Goal: Task Accomplishment & Management: Complete application form

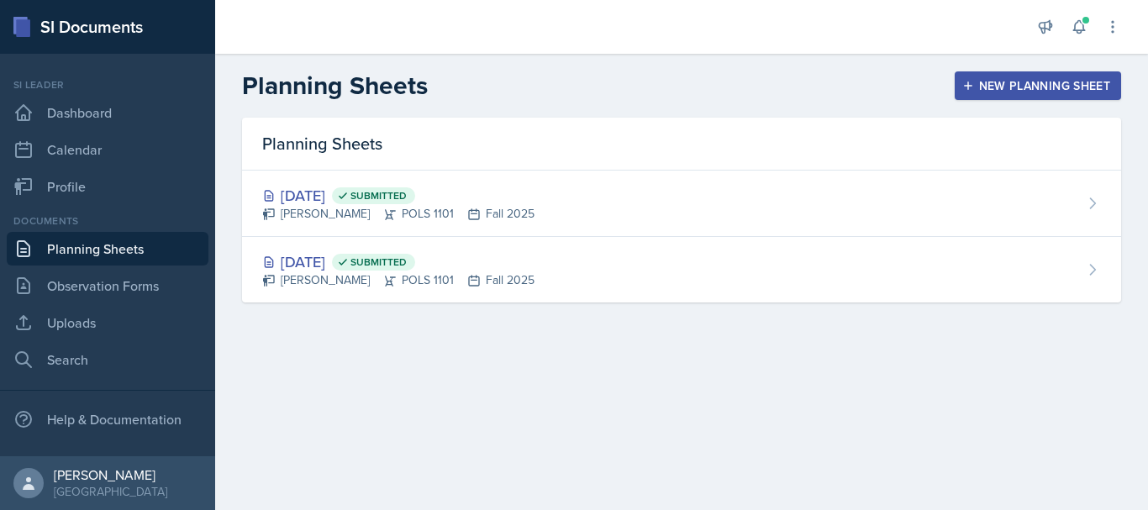
click at [1039, 92] on div "New Planning Sheet" at bounding box center [1037, 85] width 145 height 13
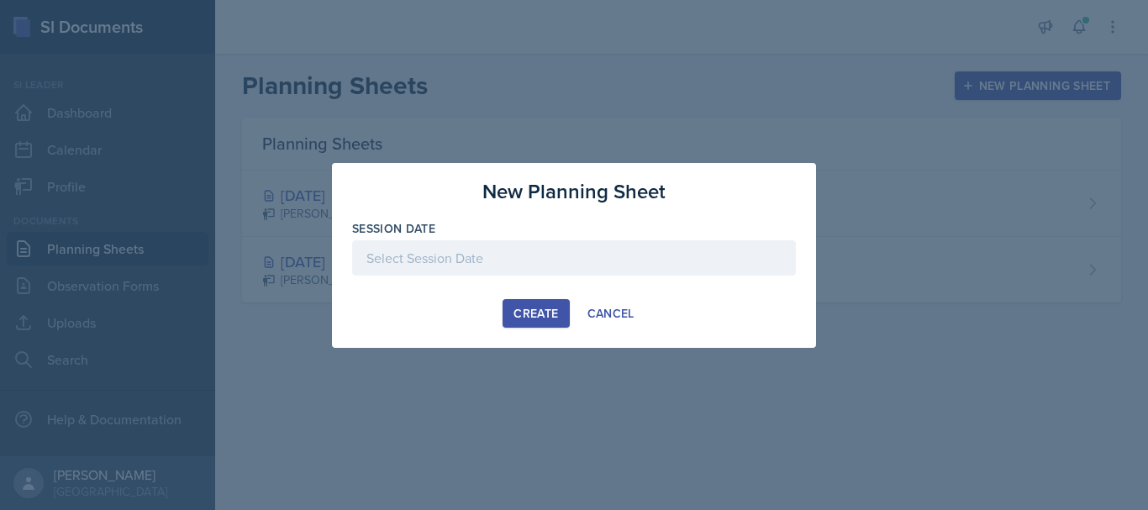
click at [592, 254] on div at bounding box center [574, 257] width 444 height 35
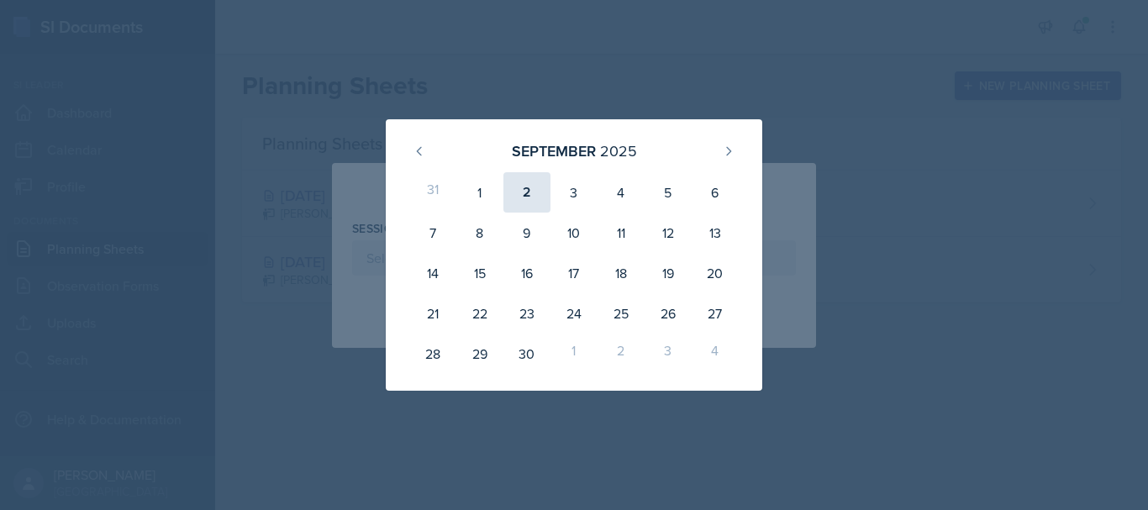
click at [518, 199] on div "2" at bounding box center [526, 192] width 47 height 40
type input "[DATE]"
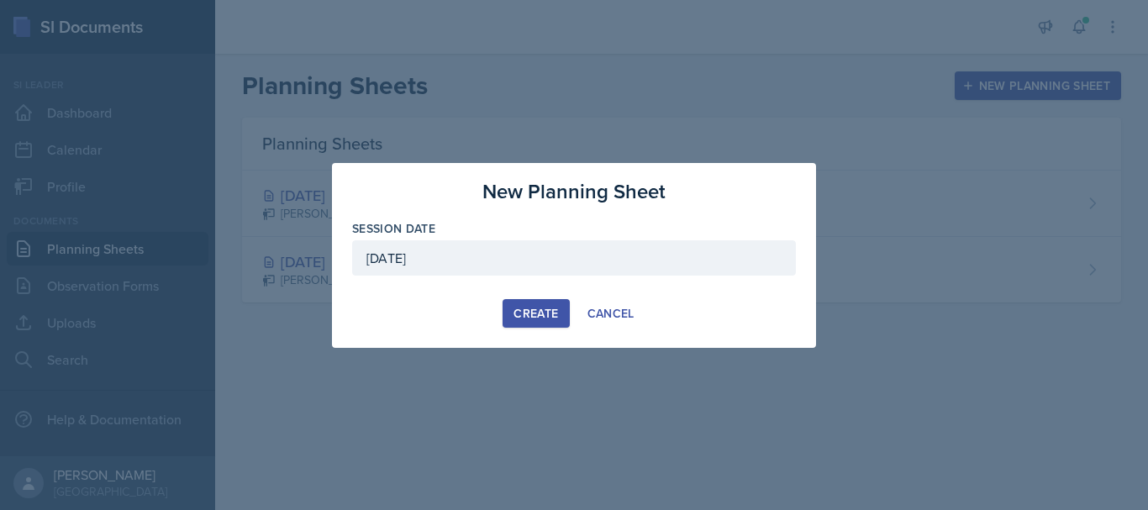
click at [528, 303] on button "Create" at bounding box center [535, 313] width 66 height 29
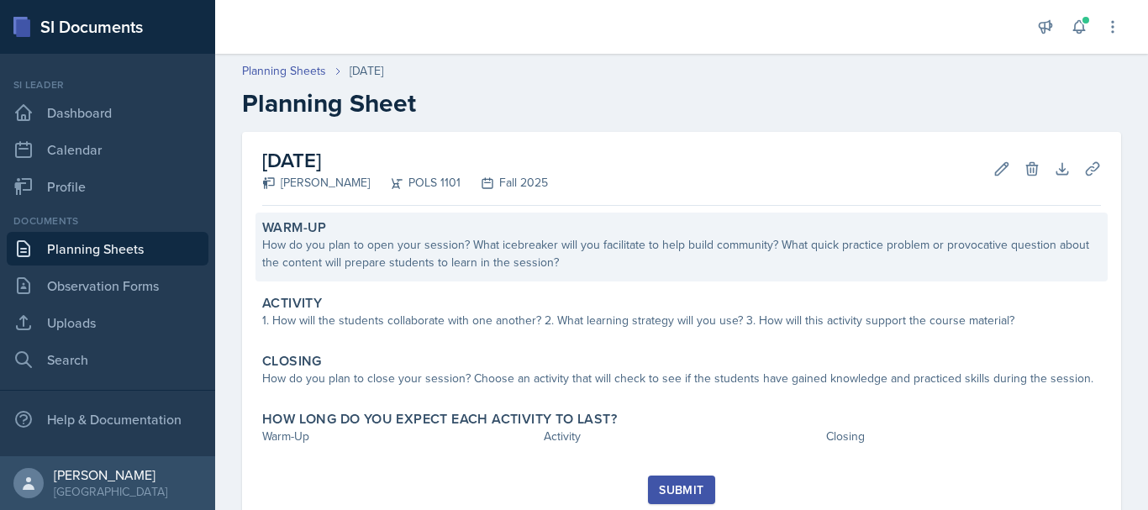
click at [521, 269] on div "How do you plan to open your session? What icebreaker will you facilitate to he…" at bounding box center [681, 253] width 839 height 35
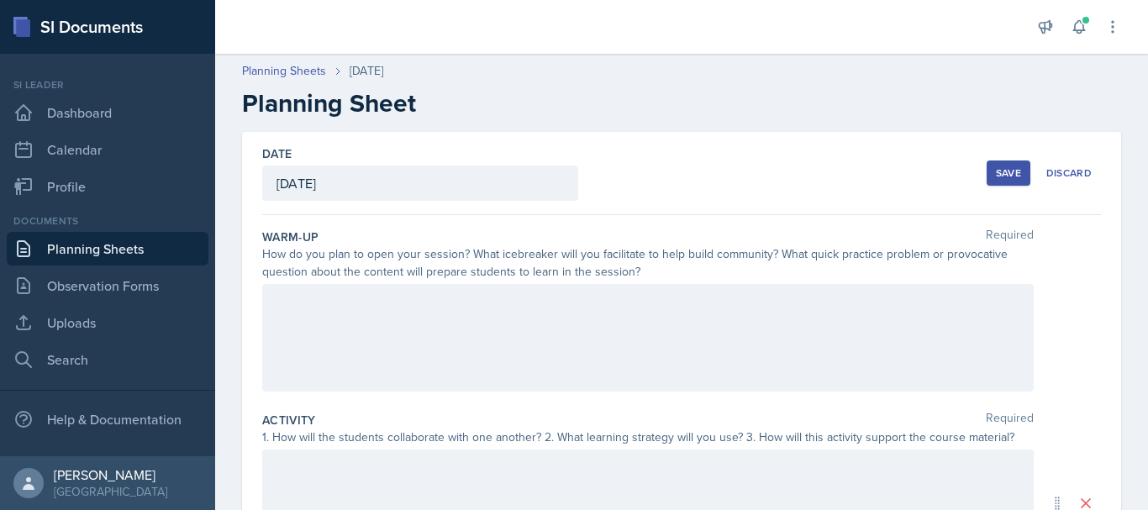
click at [513, 325] on div at bounding box center [647, 338] width 771 height 108
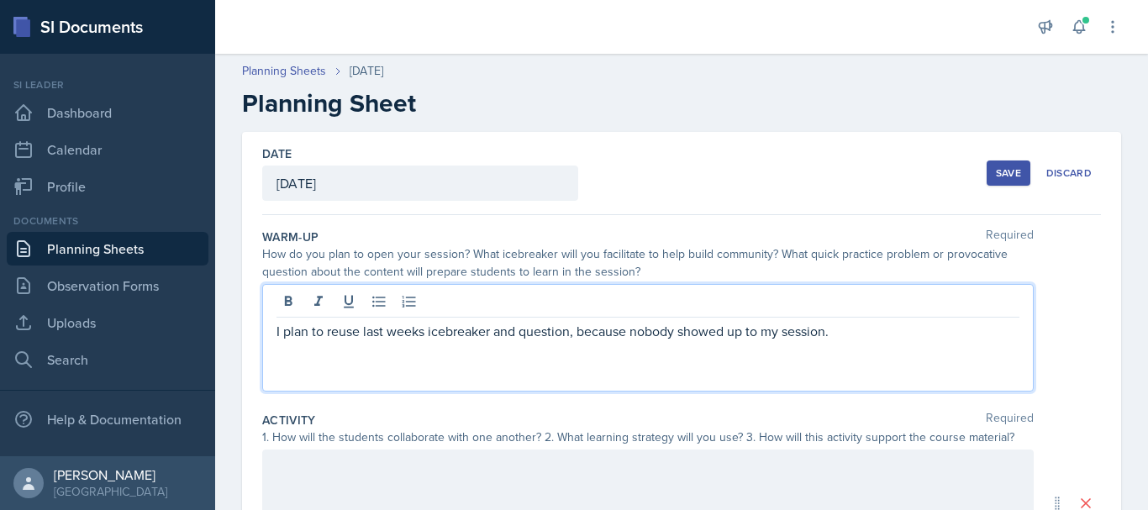
click at [996, 166] on button "Save" at bounding box center [1008, 172] width 44 height 25
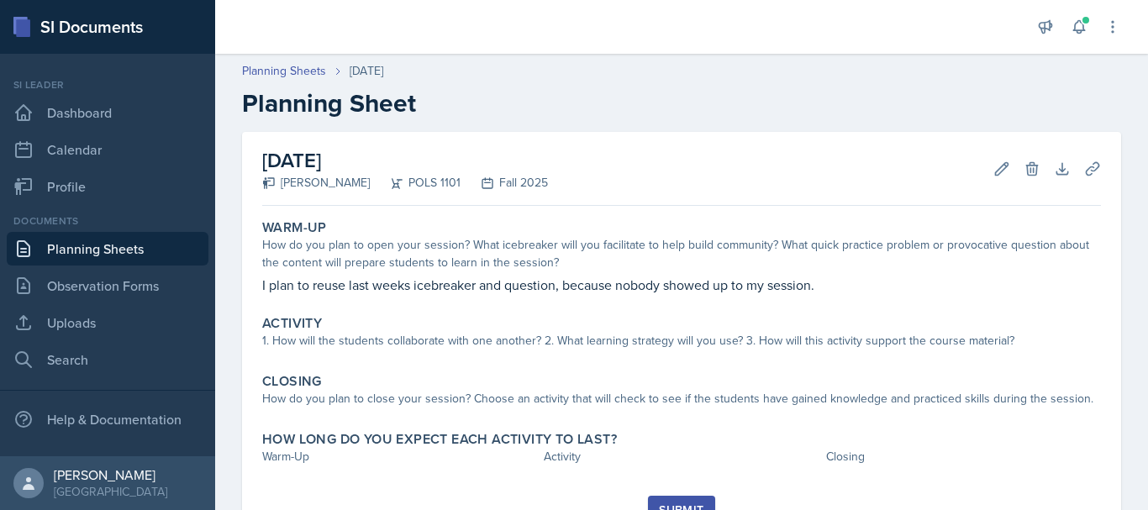
click at [141, 252] on link "Planning Sheets" at bounding box center [108, 249] width 202 height 34
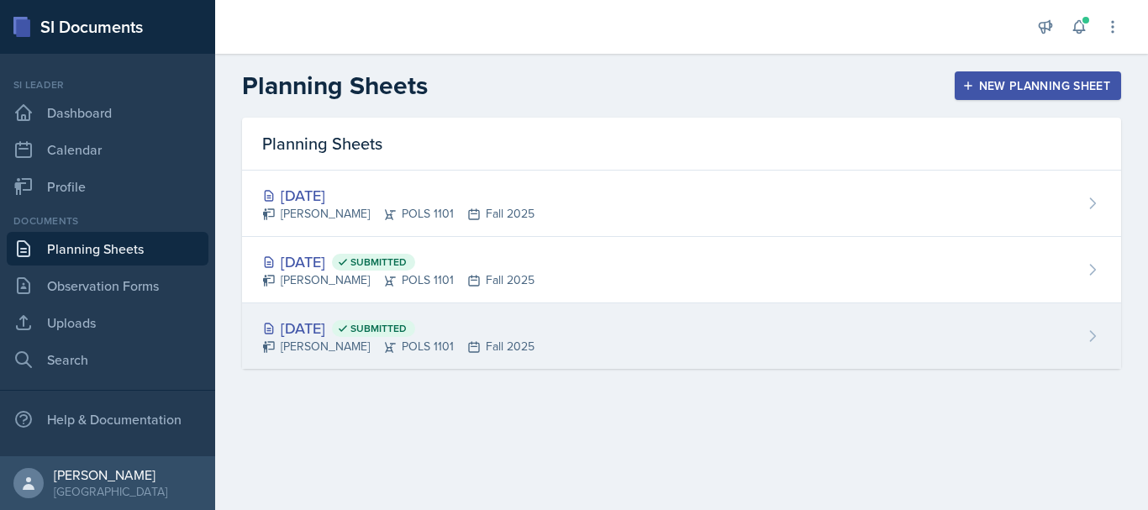
click at [529, 323] on div "[DATE] Submitted [PERSON_NAME] POLS 1101 Fall 2025" at bounding box center [681, 336] width 879 height 66
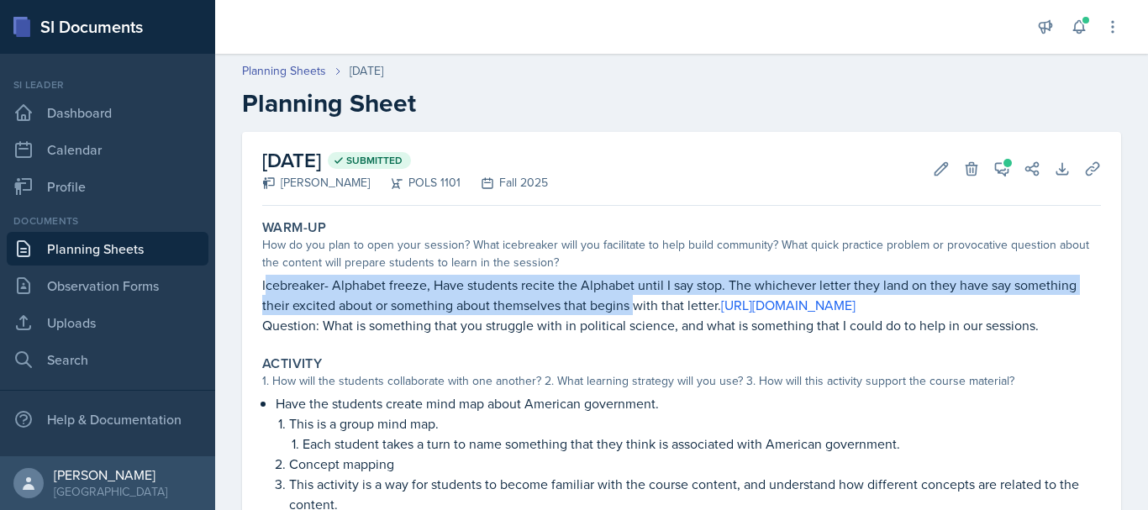
drag, startPoint x: 264, startPoint y: 286, endPoint x: 635, endPoint y: 299, distance: 371.6
click at [634, 299] on p "Icebreaker- Alphabet freeze, Have students recite the Alphabet until I say stop…" at bounding box center [681, 295] width 839 height 40
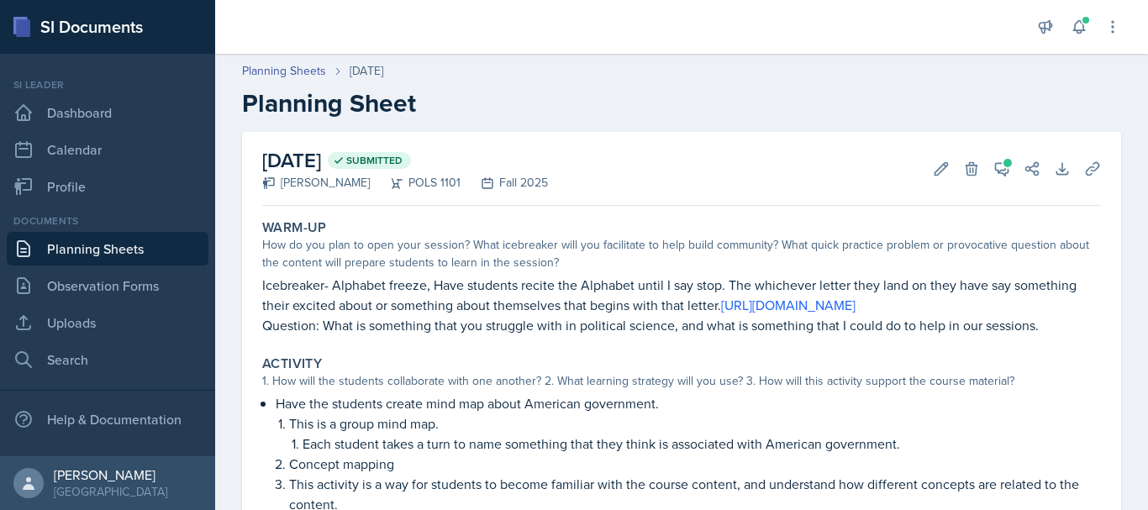
click at [263, 279] on p "Icebreaker- Alphabet freeze, Have students recite the Alphabet until I say stop…" at bounding box center [681, 295] width 839 height 40
drag, startPoint x: 263, startPoint y: 279, endPoint x: 719, endPoint y: 305, distance: 457.0
click at [719, 305] on p "Icebreaker- Alphabet freeze, Have students recite the Alphabet until I say stop…" at bounding box center [681, 295] width 839 height 40
copy p "Icebreaker- Alphabet freeze, Have students recite the Alphabet until I say stop…"
click at [127, 257] on link "Planning Sheets" at bounding box center [108, 249] width 202 height 34
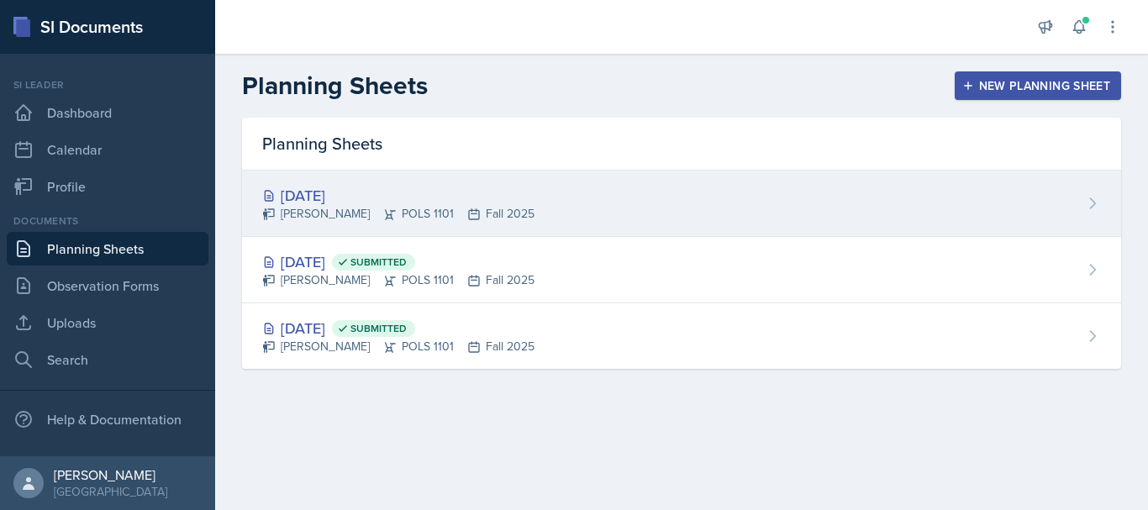
click at [560, 208] on div "[DATE] [PERSON_NAME] POLS 1101 Fall 2025" at bounding box center [681, 204] width 879 height 66
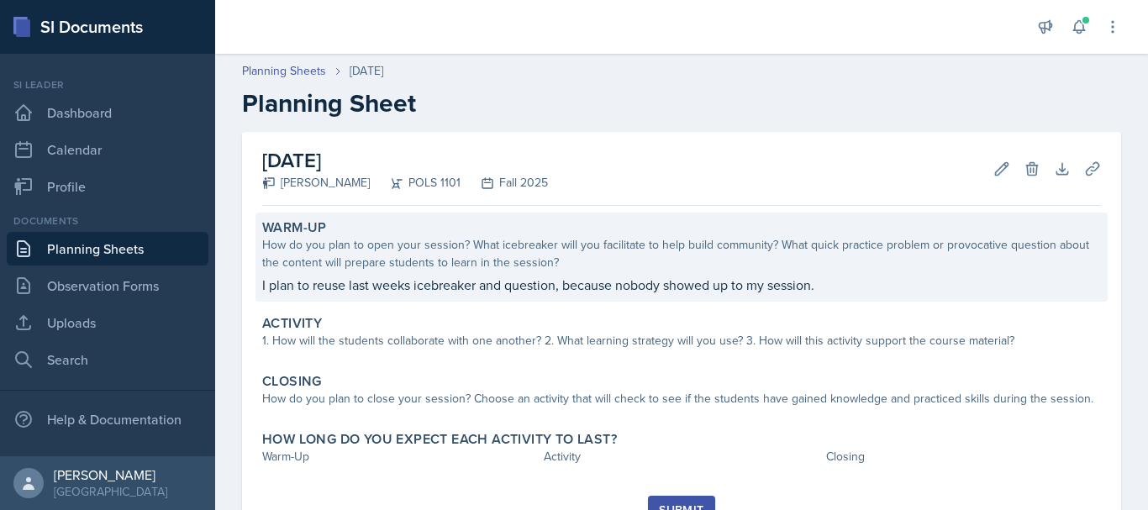
click at [484, 278] on p "I plan to reuse last weeks icebreaker and question, because nobody showed up to…" at bounding box center [681, 285] width 839 height 20
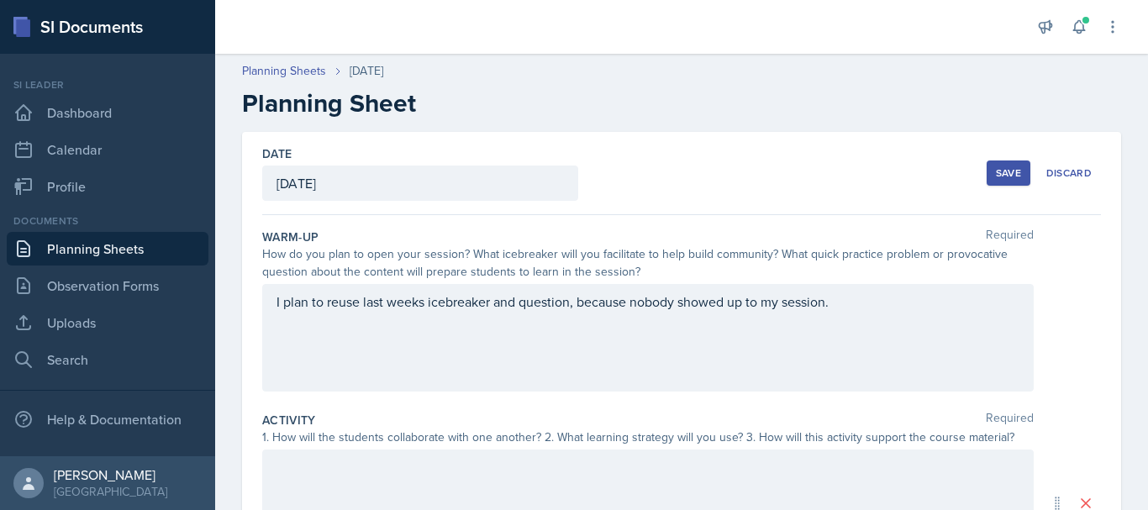
click at [283, 332] on div "I plan to reuse last weeks icebreaker and question, because nobody showed up to…" at bounding box center [647, 338] width 771 height 108
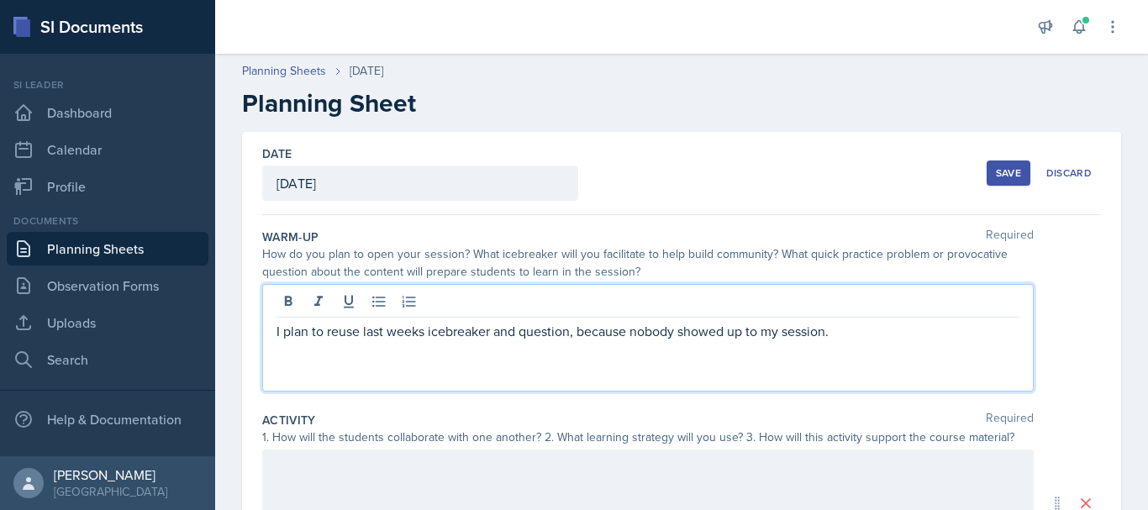
click at [848, 333] on p "I plan to reuse last weeks icebreaker and question, because nobody showed up to…" at bounding box center [647, 331] width 743 height 20
click at [379, 303] on icon at bounding box center [379, 301] width 17 height 17
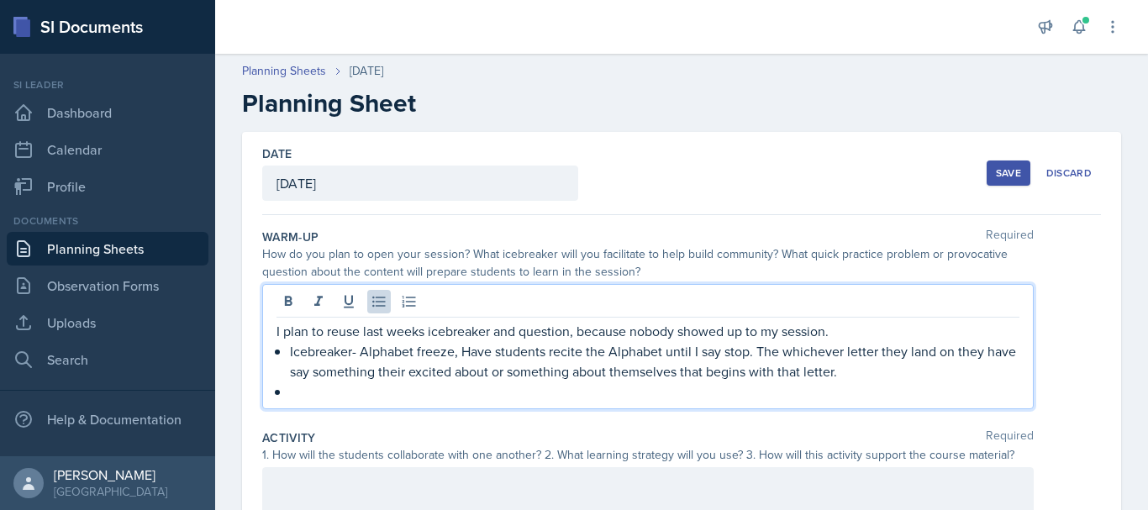
click at [1000, 163] on button "Save" at bounding box center [1008, 172] width 44 height 25
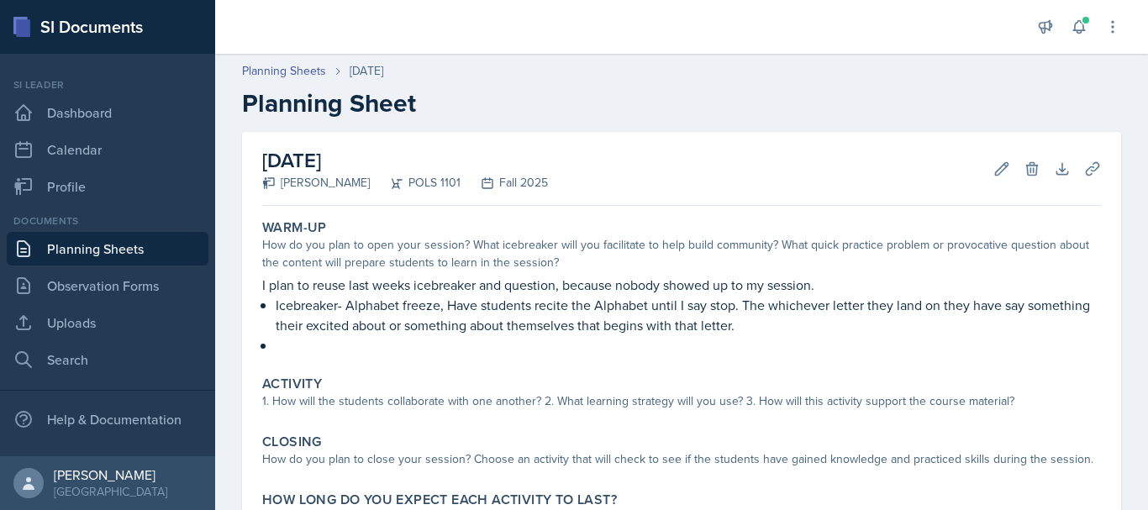
click at [111, 253] on link "Planning Sheets" at bounding box center [108, 249] width 202 height 34
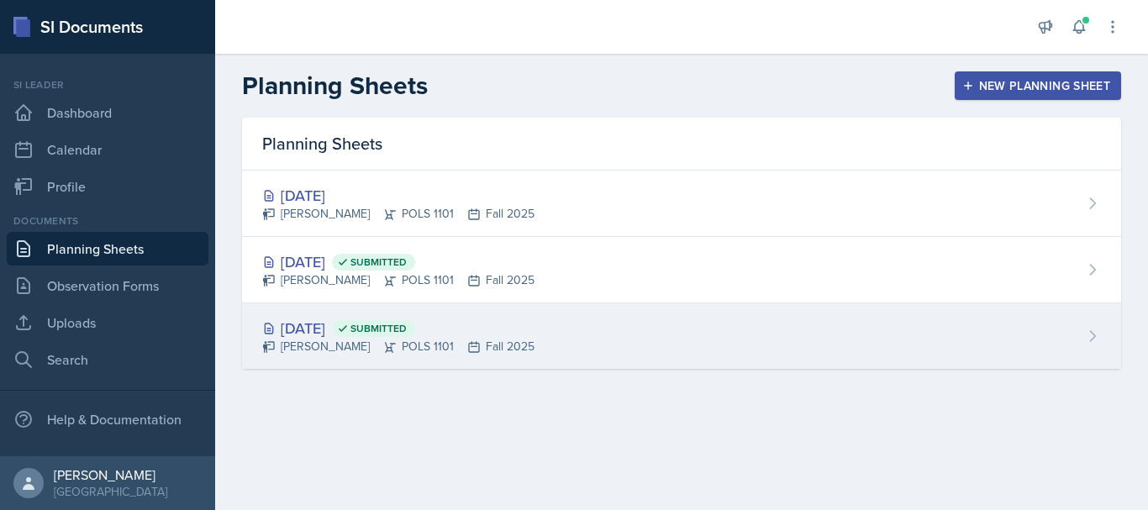
click at [337, 354] on div "[PERSON_NAME] POLS 1101 Fall 2025" at bounding box center [398, 347] width 272 height 18
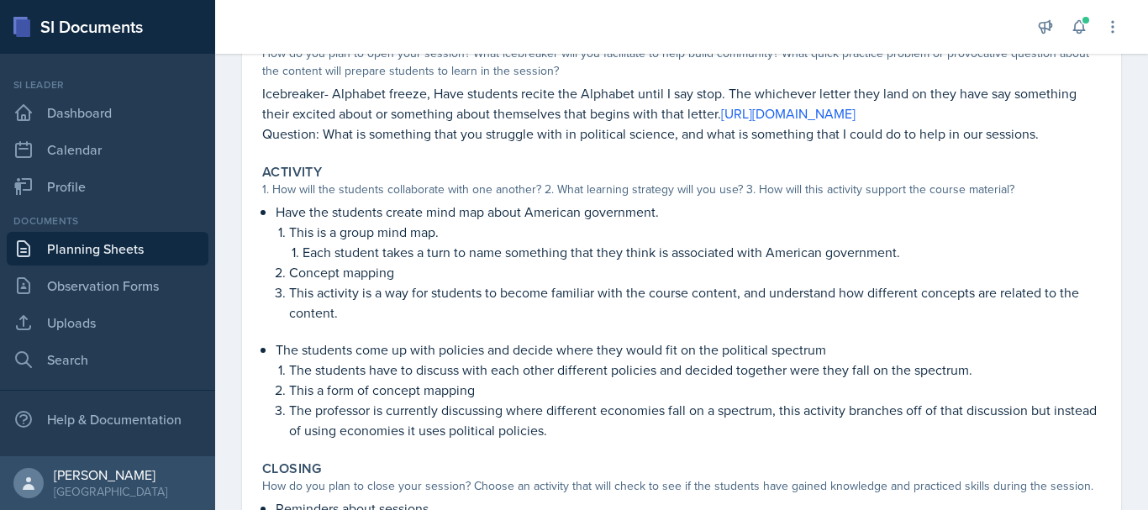
scroll to position [171, 0]
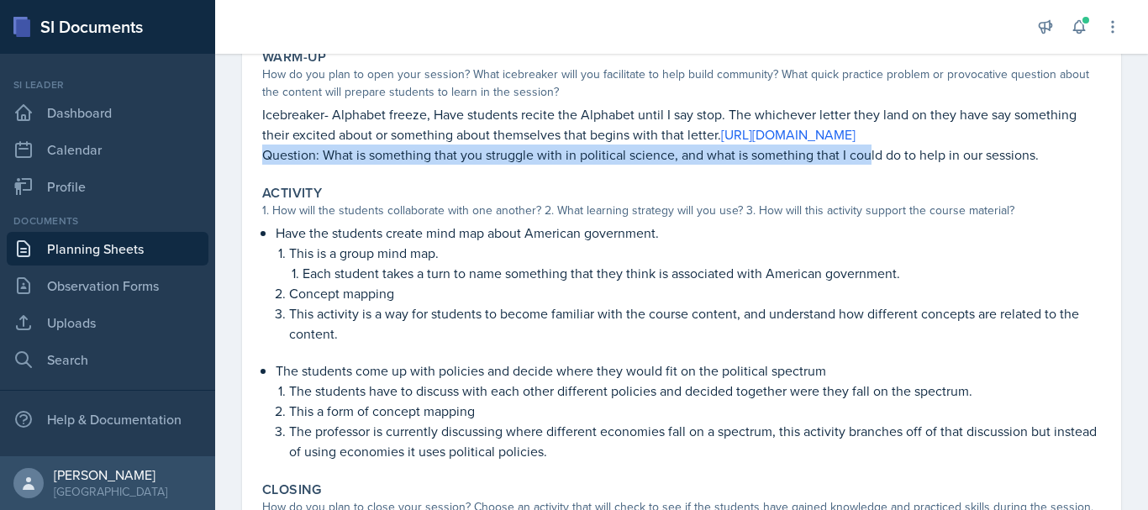
drag, startPoint x: 276, startPoint y: 185, endPoint x: 868, endPoint y: 187, distance: 592.4
click at [868, 171] on div "Warm-Up How do you plan to open your session? What icebreaker will you facilita…" at bounding box center [681, 106] width 852 height 129
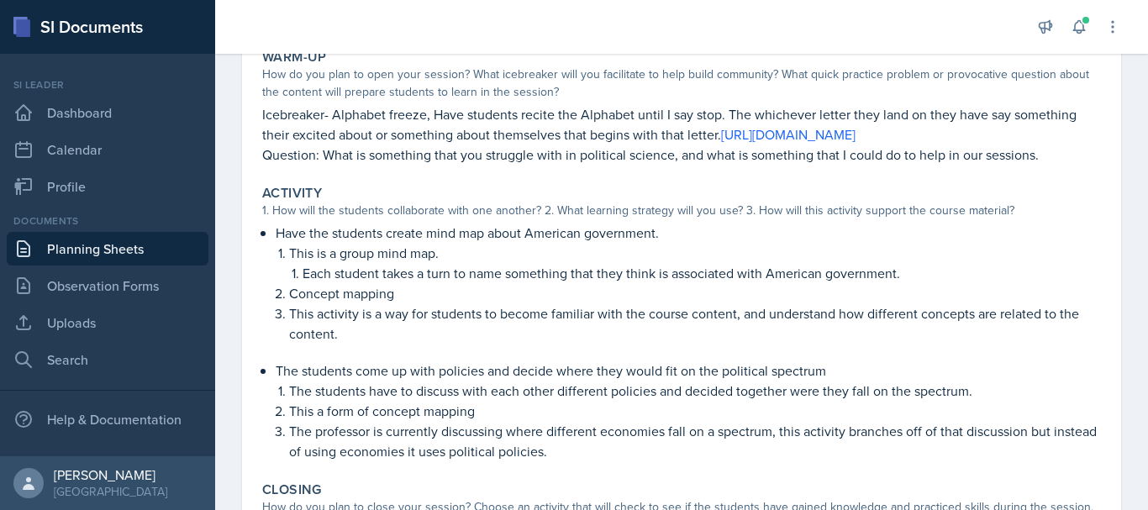
click at [1055, 145] on p "Icebreaker- Alphabet freeze, Have students recite the Alphabet until I say stop…" at bounding box center [681, 124] width 839 height 40
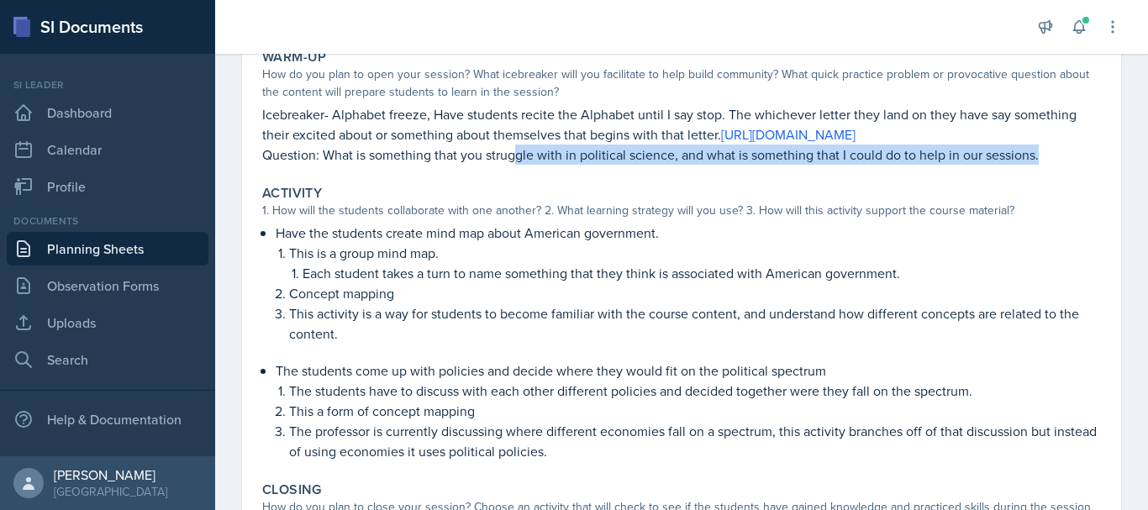
drag, startPoint x: 1043, startPoint y: 176, endPoint x: 517, endPoint y: 181, distance: 526.0
click at [517, 165] on p "Question: What is something that you struggle with in political science, and wh…" at bounding box center [681, 155] width 839 height 20
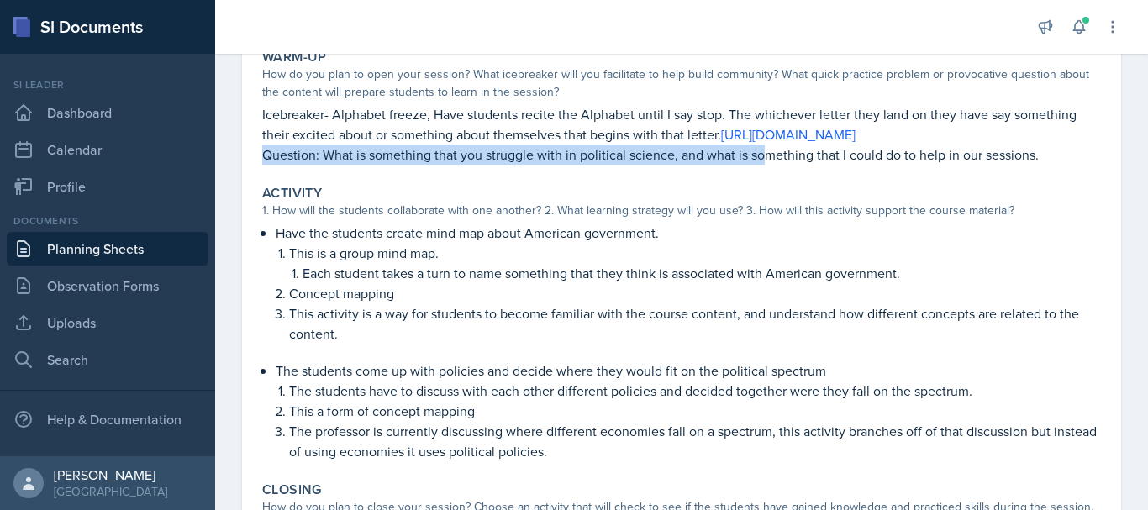
drag, startPoint x: 267, startPoint y: 176, endPoint x: 764, endPoint y: 169, distance: 496.6
click at [764, 165] on p "Question: What is something that you struggle with in political science, and wh…" at bounding box center [681, 155] width 839 height 20
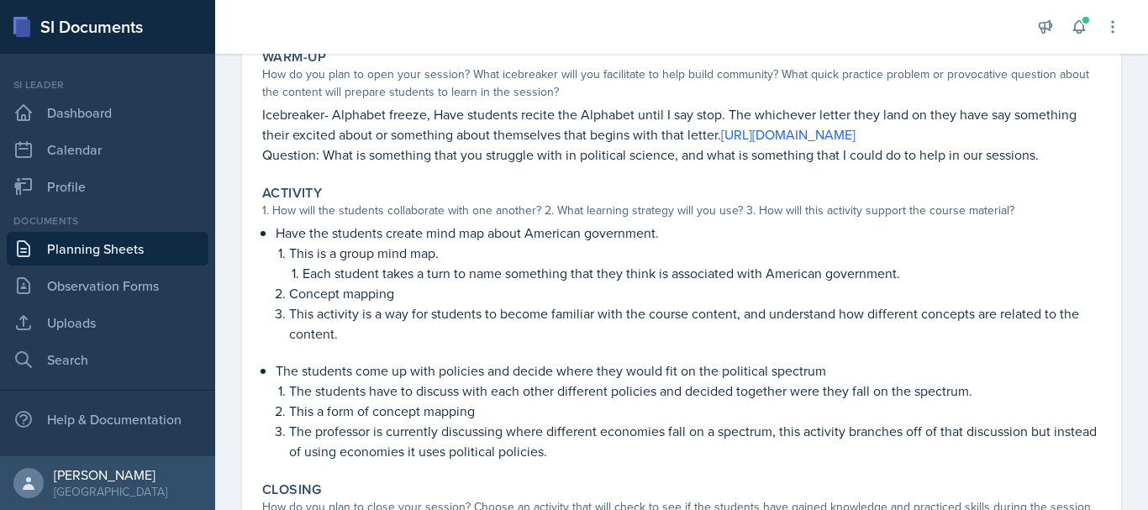
drag, startPoint x: 773, startPoint y: 187, endPoint x: 849, endPoint y: 162, distance: 80.3
click at [835, 165] on p "Question: What is something that you struggle with in political science, and wh…" at bounding box center [681, 155] width 839 height 20
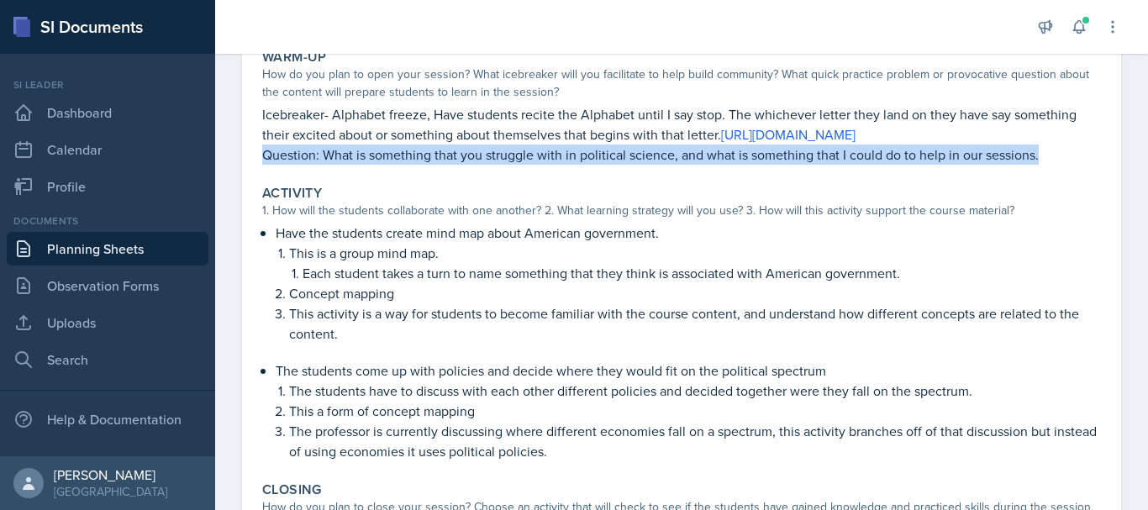
drag, startPoint x: 555, startPoint y: 253, endPoint x: 1041, endPoint y: 182, distance: 490.8
click at [1041, 165] on p "Question: What is something that you struggle with in political science, and wh…" at bounding box center [681, 155] width 839 height 20
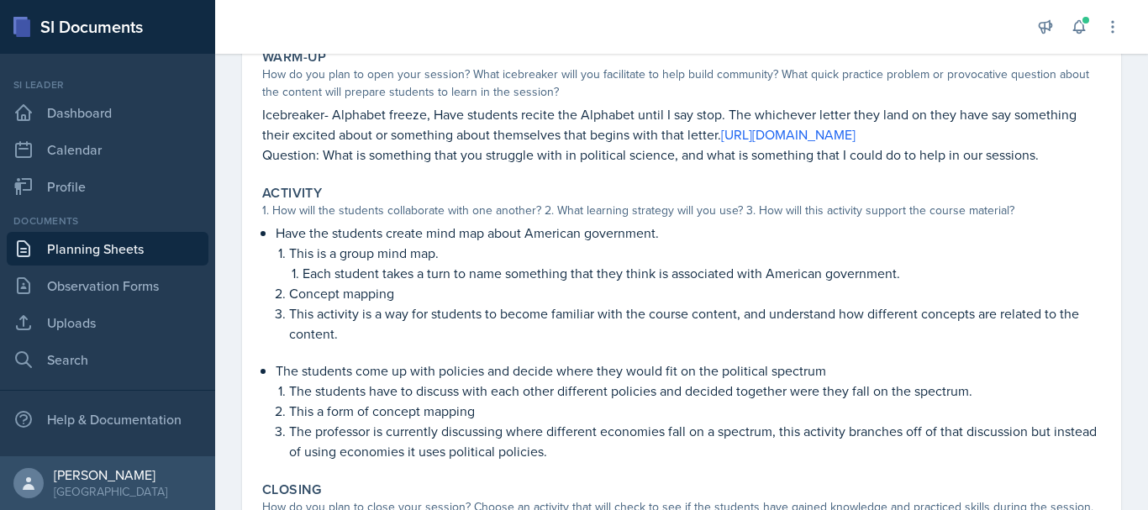
click at [828, 202] on div "Activity" at bounding box center [681, 193] width 839 height 17
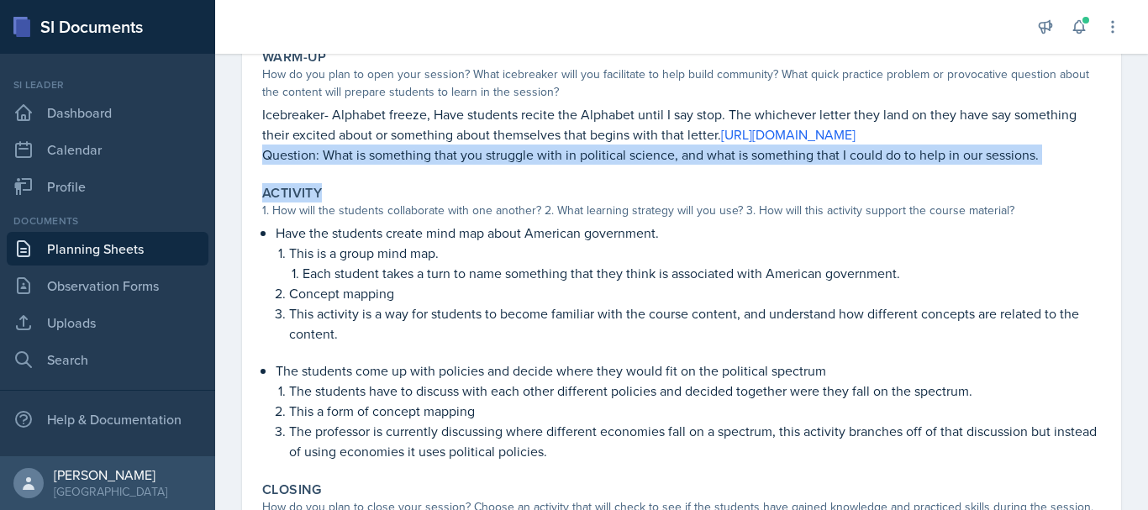
drag, startPoint x: 260, startPoint y: 175, endPoint x: 1121, endPoint y: 198, distance: 861.6
click at [1121, 198] on div "[DATE] Submitted [PERSON_NAME] POLS 1101 Fall 2025 Edit Delete View Comments Co…" at bounding box center [681, 343] width 933 height 764
click at [1003, 165] on p "Question: What is something that you struggle with in political science, and wh…" at bounding box center [681, 155] width 839 height 20
copy div "Question: What is something that you struggle with in political science, and wh…"
click at [148, 245] on link "Planning Sheets" at bounding box center [108, 249] width 202 height 34
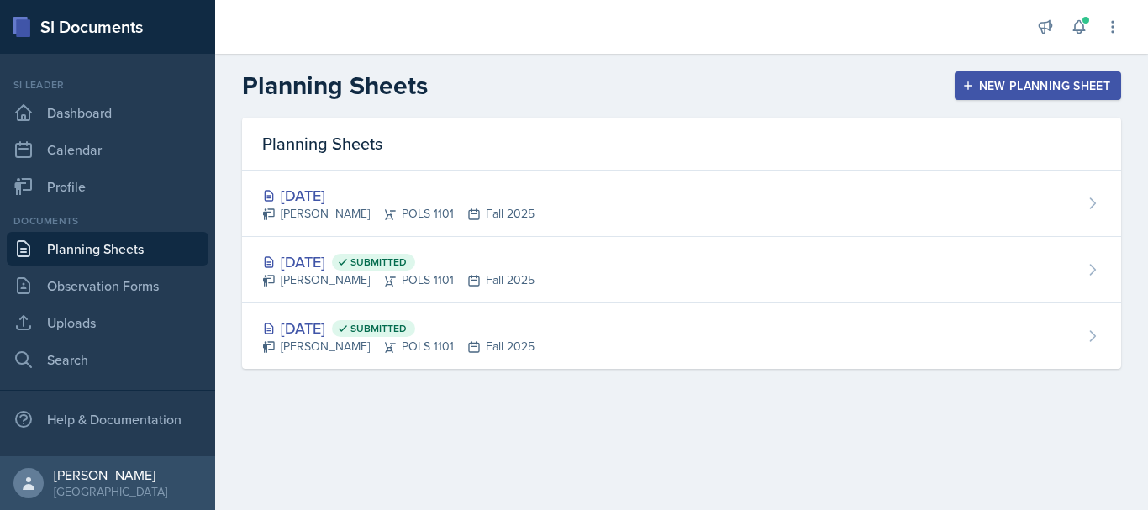
click at [1073, 87] on div "New Planning Sheet" at bounding box center [1037, 85] width 145 height 13
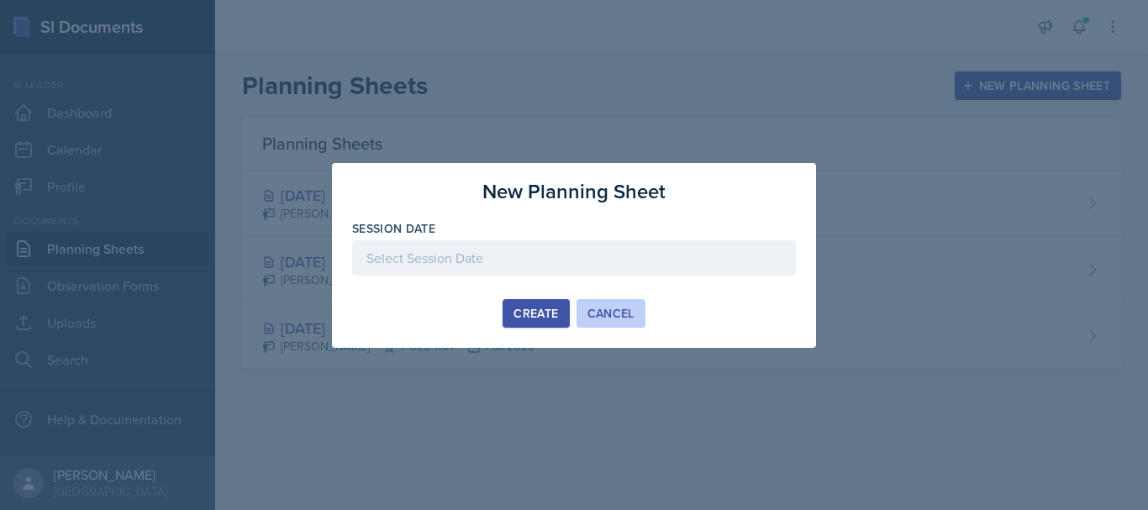
click at [600, 309] on div "Cancel" at bounding box center [610, 313] width 47 height 13
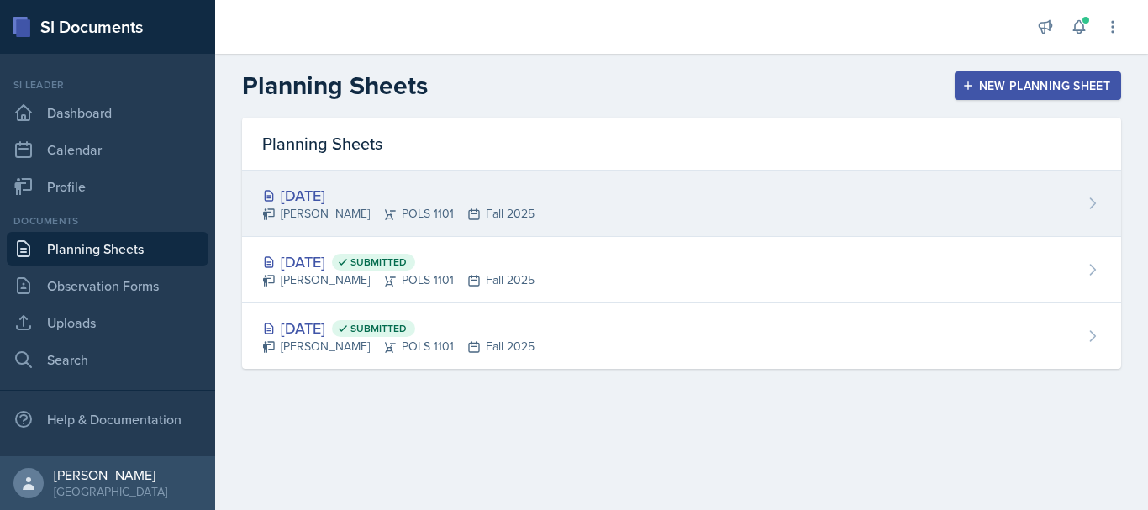
click at [548, 205] on div "[DATE] [PERSON_NAME] POLS 1101 Fall 2025" at bounding box center [681, 204] width 879 height 66
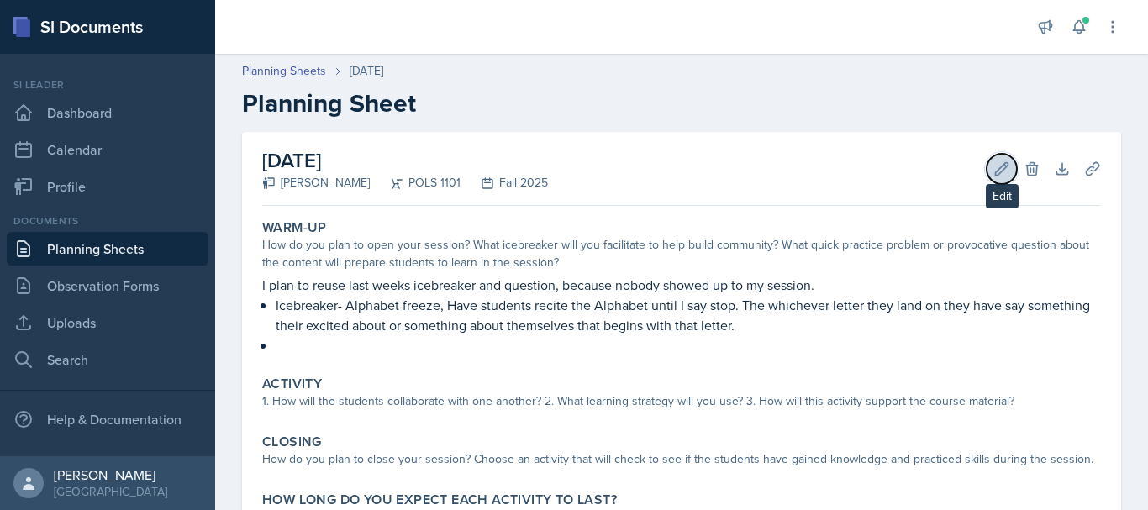
click at [993, 166] on icon at bounding box center [1001, 168] width 17 height 17
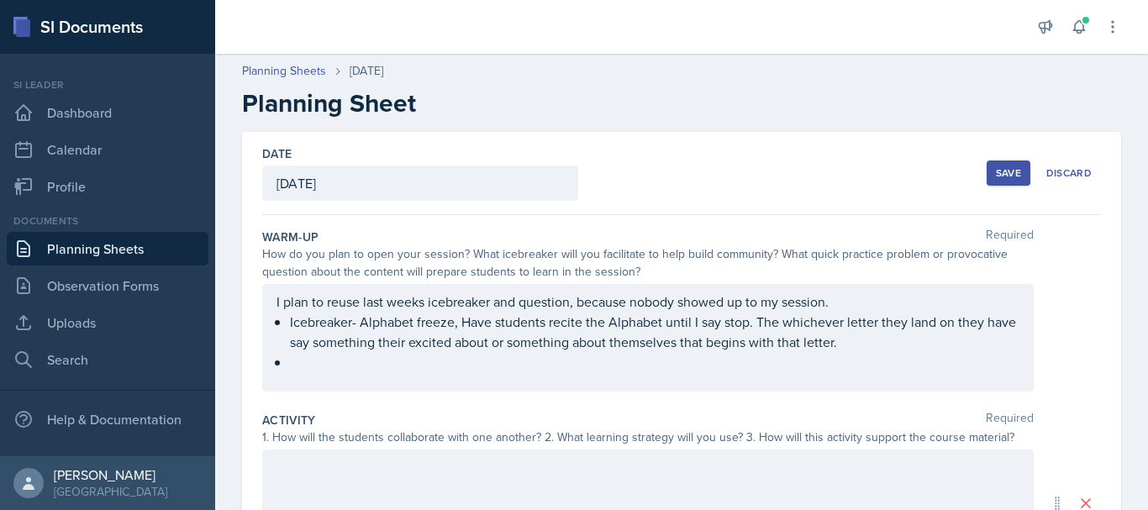
click at [387, 298] on div "I plan to reuse last weeks icebreaker and question, because nobody showed up to…" at bounding box center [647, 338] width 771 height 108
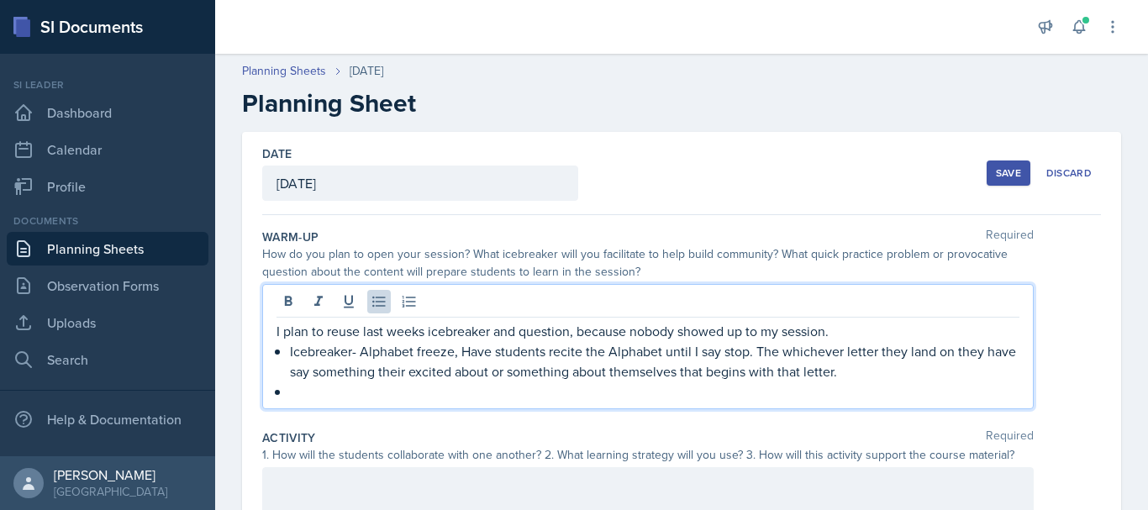
click at [303, 347] on p "Icebreaker- Alphabet freeze, Have students recite the Alphabet until I say stop…" at bounding box center [654, 361] width 729 height 40
click at [292, 390] on p at bounding box center [654, 391] width 729 height 20
click at [290, 397] on p at bounding box center [654, 391] width 729 height 20
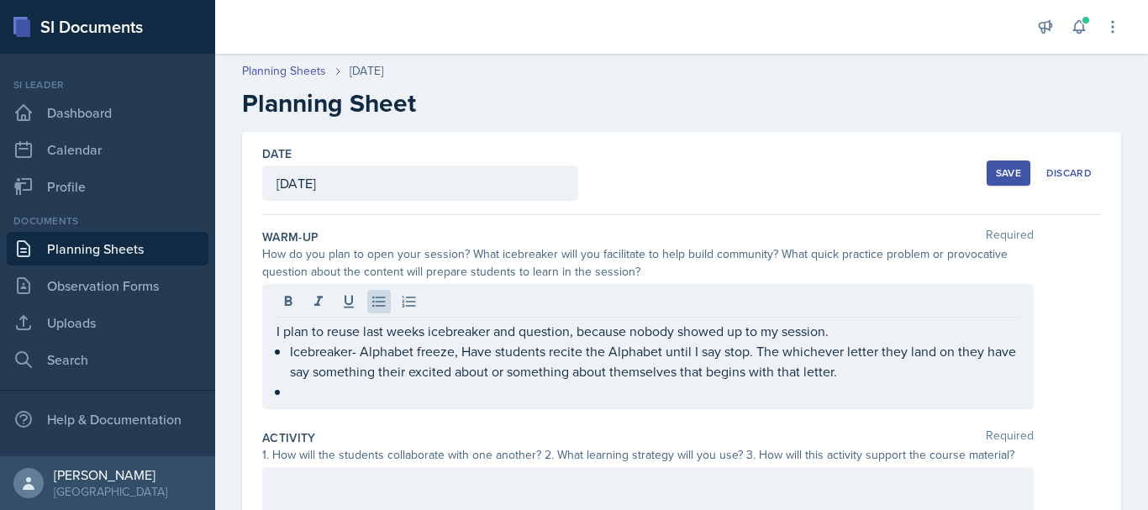
drag, startPoint x: 289, startPoint y: 402, endPoint x: 287, endPoint y: 389, distance: 12.7
click at [287, 389] on div "I plan to reuse last weeks icebreaker and question, because nobody showed up to…" at bounding box center [647, 361] width 743 height 81
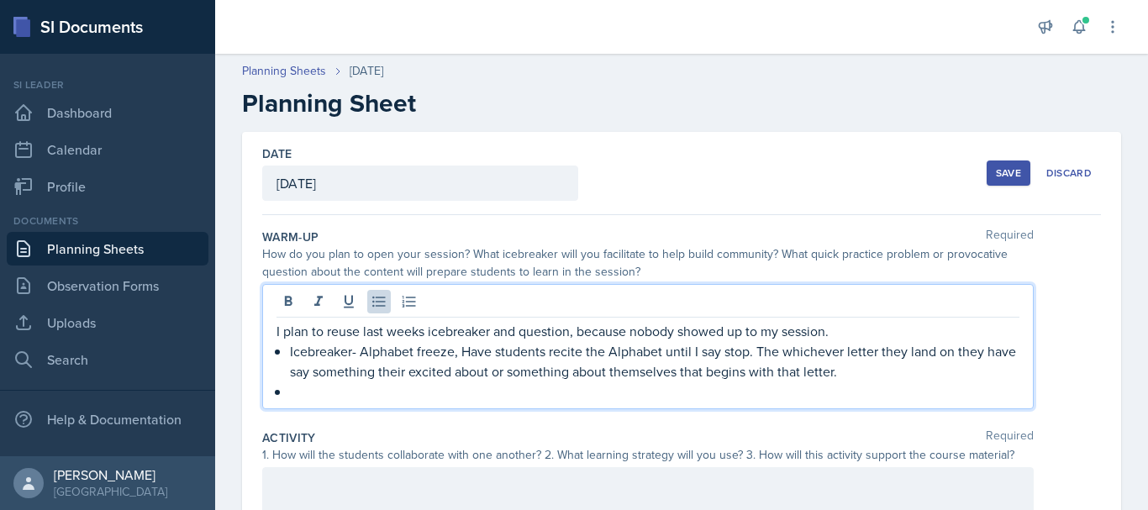
paste div
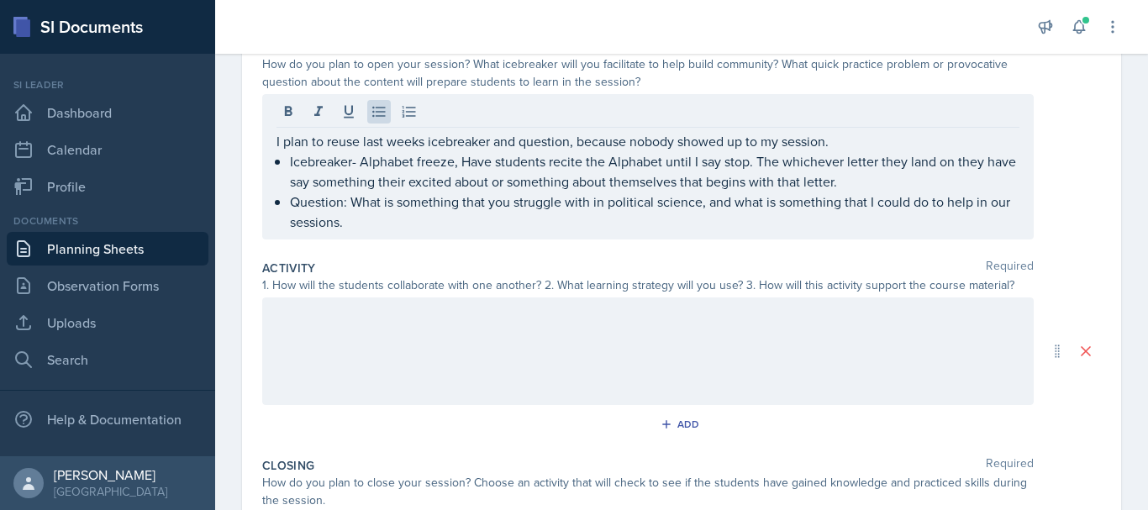
scroll to position [224, 0]
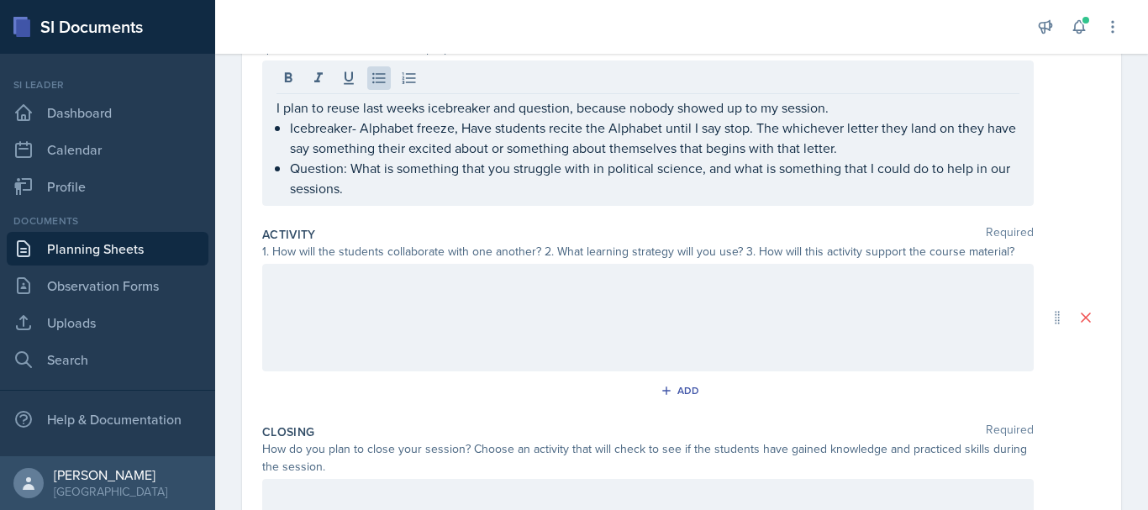
click at [631, 302] on div at bounding box center [647, 318] width 771 height 108
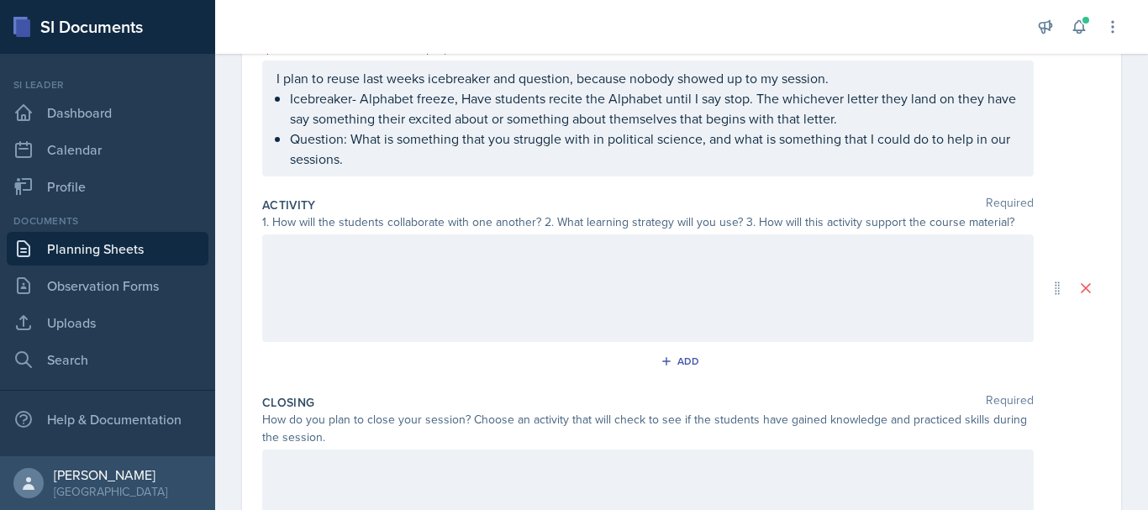
scroll to position [253, 0]
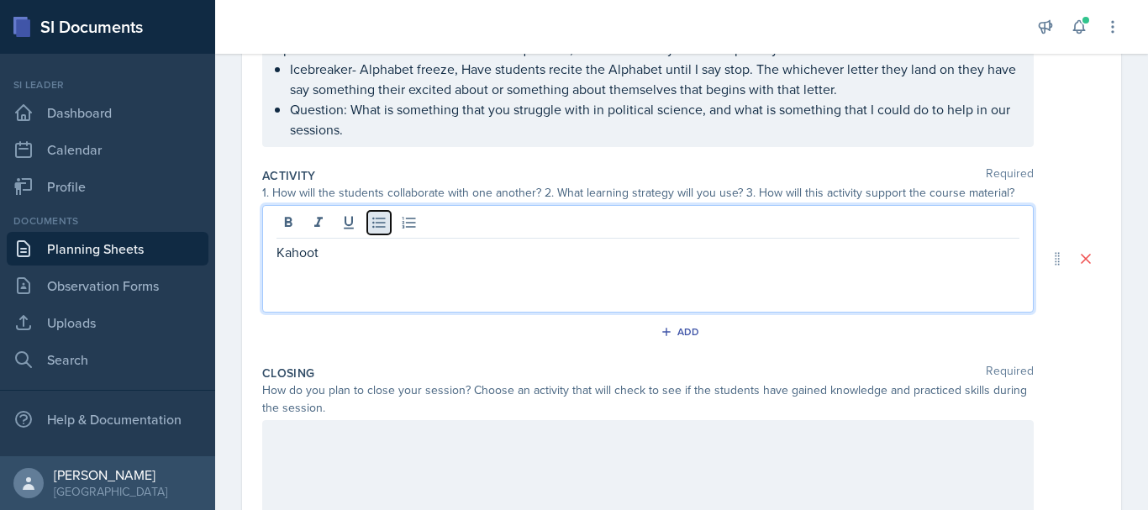
click at [377, 226] on icon at bounding box center [379, 222] width 17 height 17
click at [301, 293] on p "utilzing wait time" at bounding box center [654, 292] width 729 height 20
click at [289, 258] on p "Kahoot" at bounding box center [647, 252] width 743 height 20
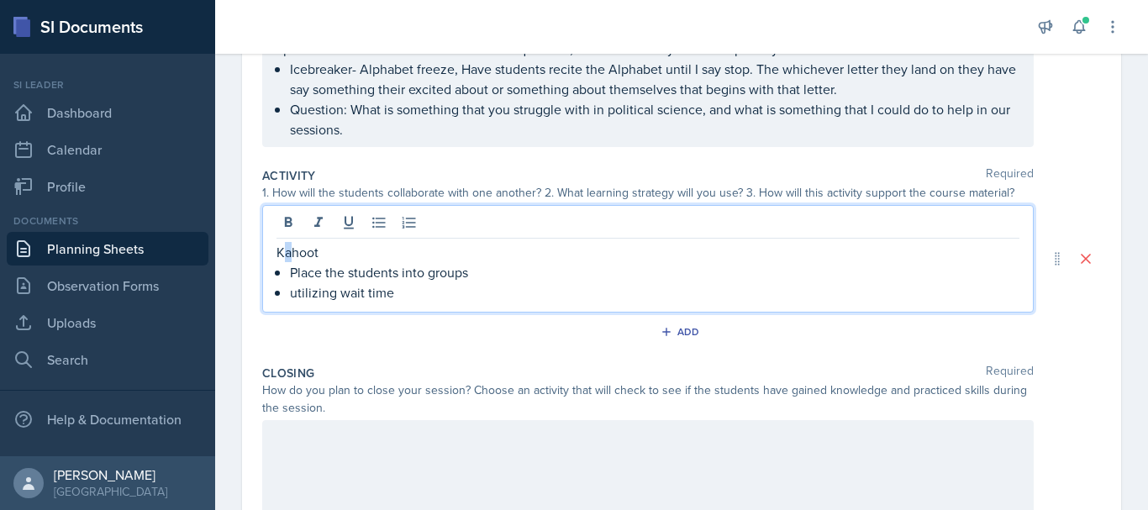
click at [289, 258] on p "Kahoot" at bounding box center [647, 252] width 743 height 20
drag, startPoint x: 294, startPoint y: 258, endPoint x: 516, endPoint y: 271, distance: 222.2
click at [516, 271] on p "Place the students into groups" at bounding box center [654, 272] width 729 height 20
click at [319, 260] on p "Kahoot" at bounding box center [647, 252] width 743 height 20
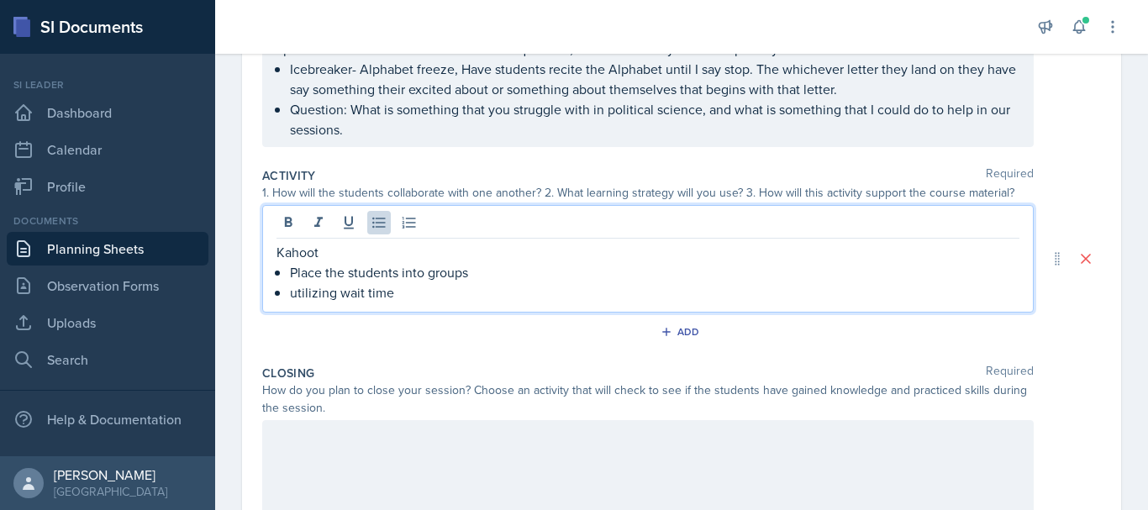
click at [404, 302] on p "utilizing wait time" at bounding box center [654, 292] width 729 height 20
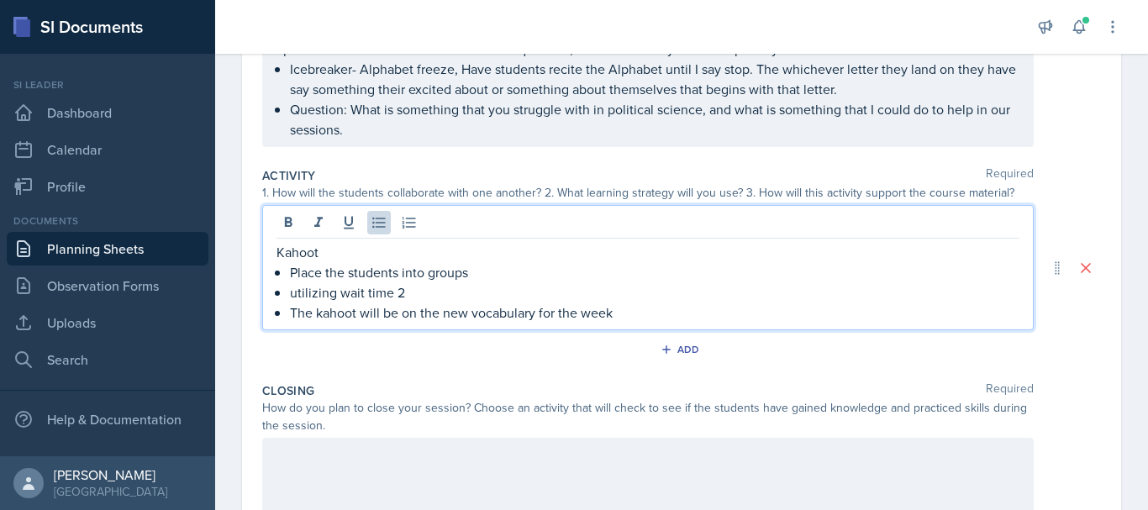
click at [332, 317] on p "The kahoot will be on the new vocabulary for the week" at bounding box center [654, 312] width 729 height 20
drag, startPoint x: 329, startPoint y: 317, endPoint x: 297, endPoint y: 361, distance: 54.8
click at [296, 361] on div "Add" at bounding box center [681, 353] width 839 height 32
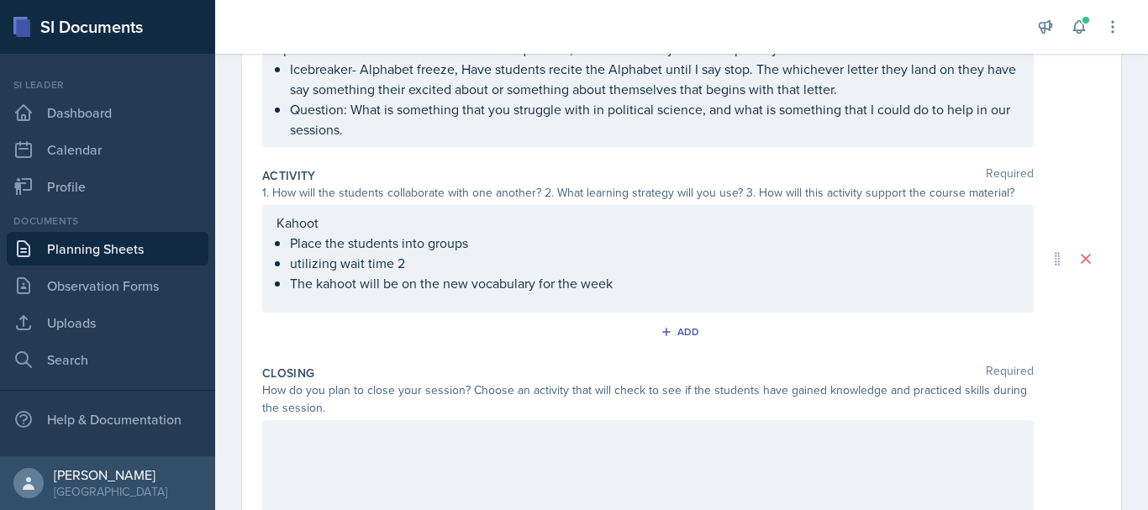
click at [320, 287] on ul "Place the students into groups utilizing wait time 2 The kahoot will be on the …" at bounding box center [654, 263] width 729 height 60
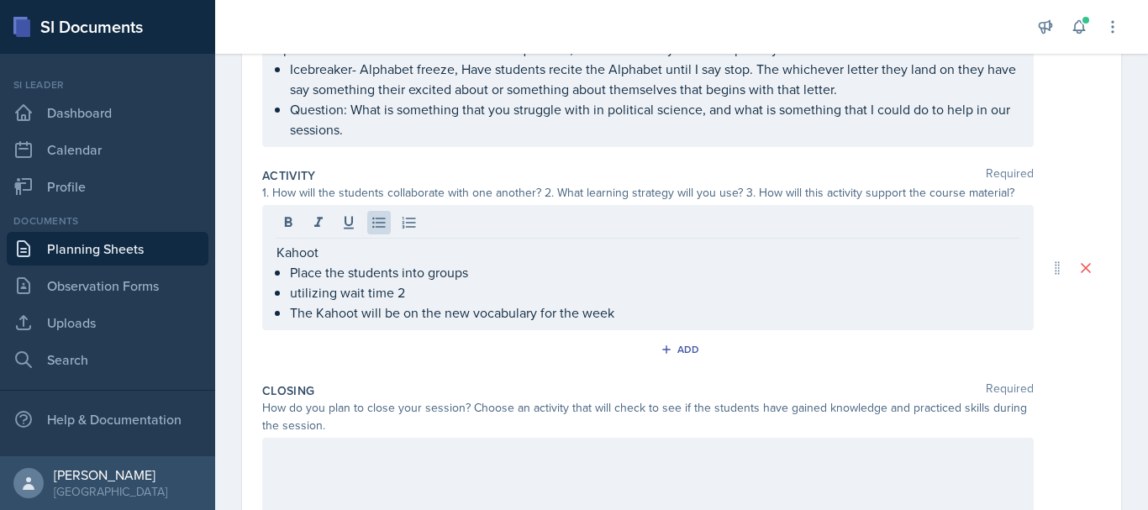
click at [374, 343] on div "Add" at bounding box center [681, 353] width 839 height 32
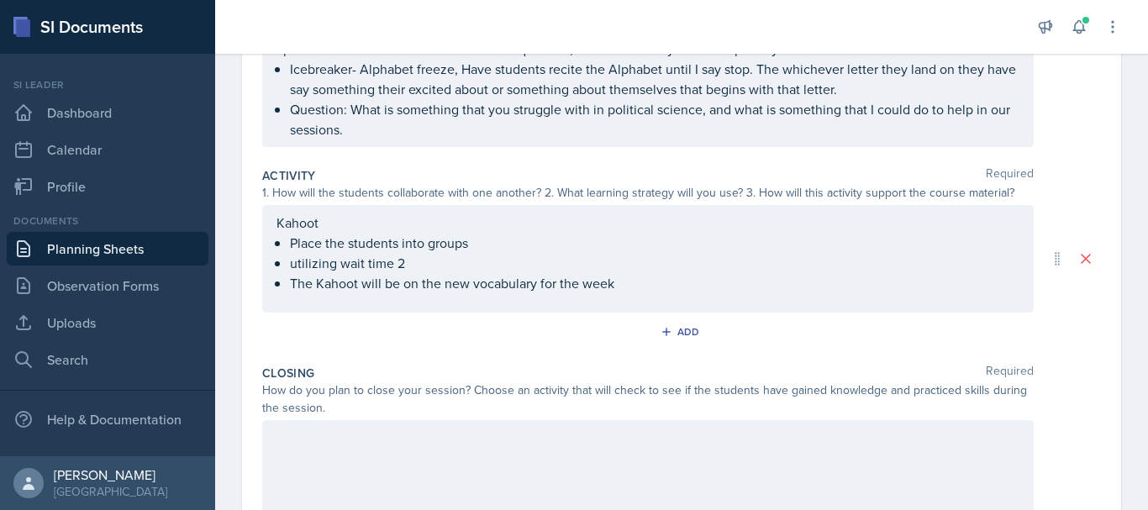
click at [327, 468] on div at bounding box center [647, 474] width 771 height 108
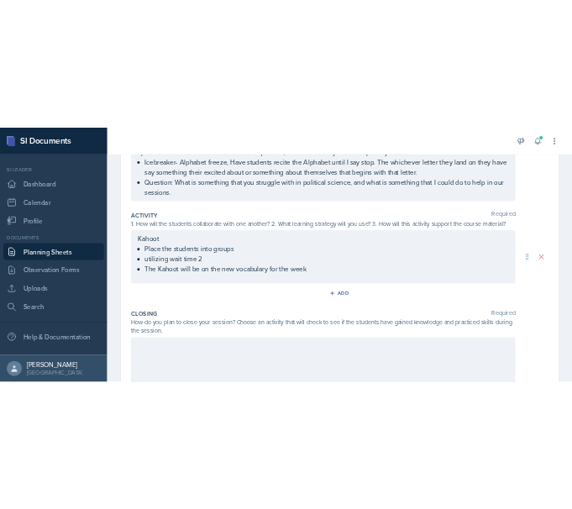
scroll to position [282, 0]
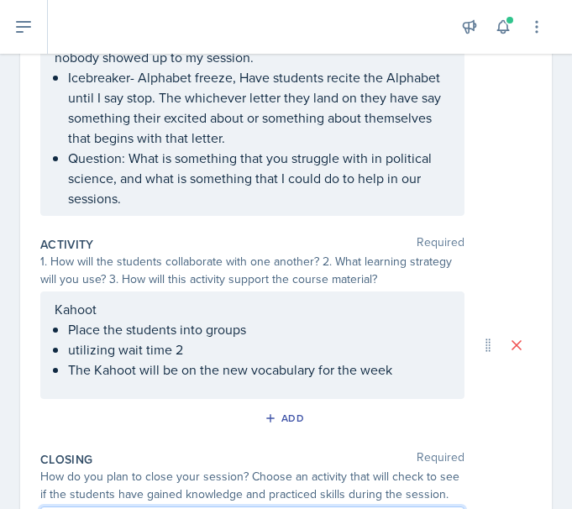
click at [67, 299] on div "Kahoot Place the students into groups utilizing wait time 2 The Kahoot will be …" at bounding box center [252, 346] width 424 height 108
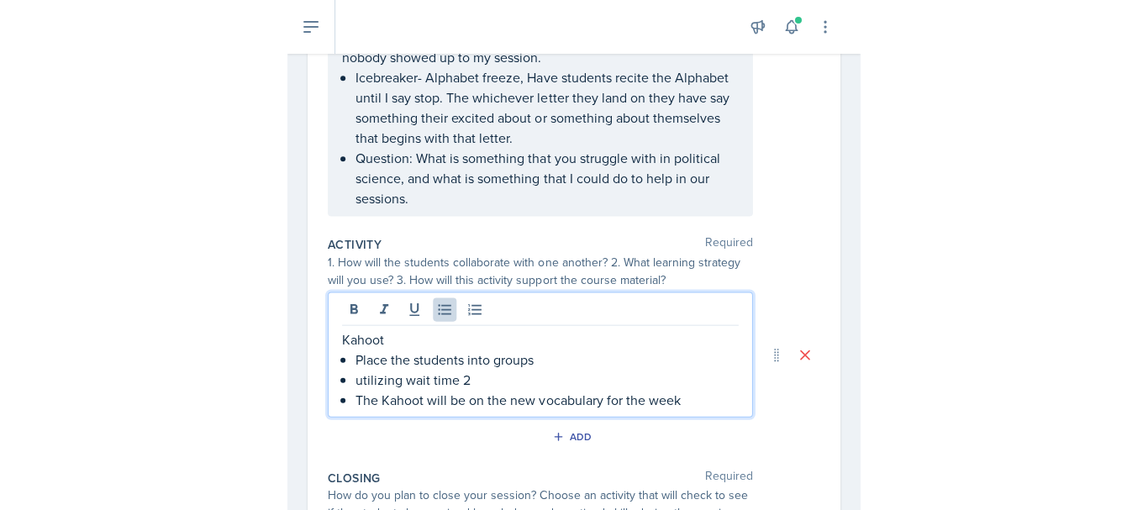
scroll to position [312, 0]
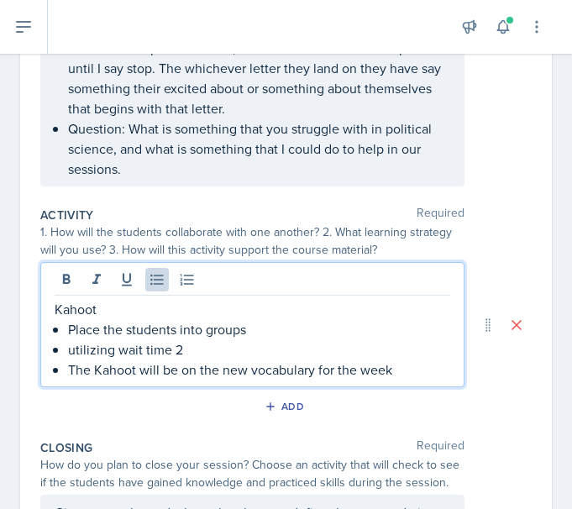
click at [71, 308] on p "Kahoot" at bounding box center [253, 309] width 396 height 20
click at [29, 19] on icon at bounding box center [23, 27] width 20 height 20
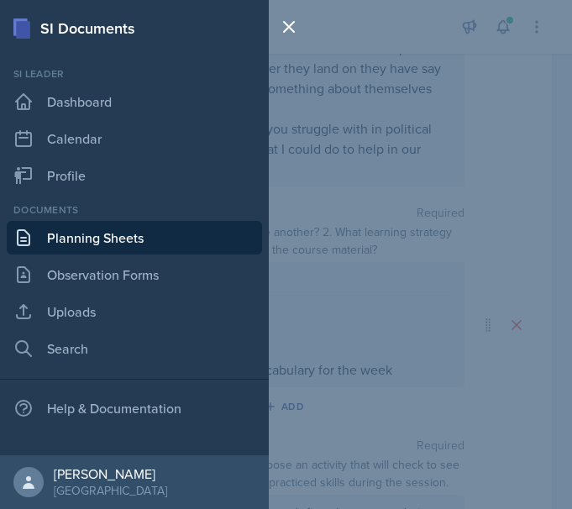
click at [332, 95] on div "SI Documents Si leader Dashboard Calendar Profile Documents Planning Sheets Obs…" at bounding box center [286, 254] width 572 height 509
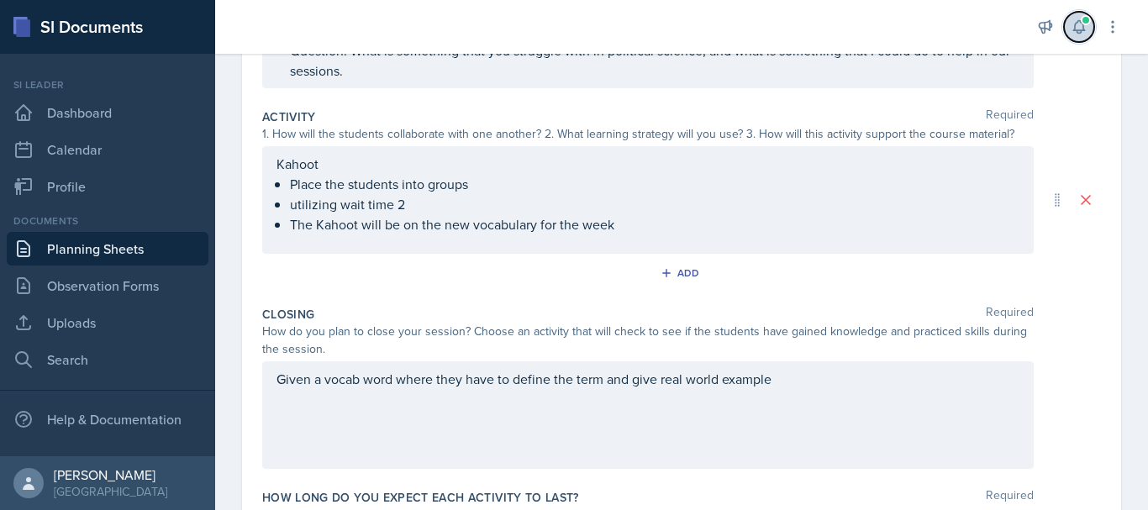
click at [1087, 31] on button at bounding box center [1079, 27] width 30 height 30
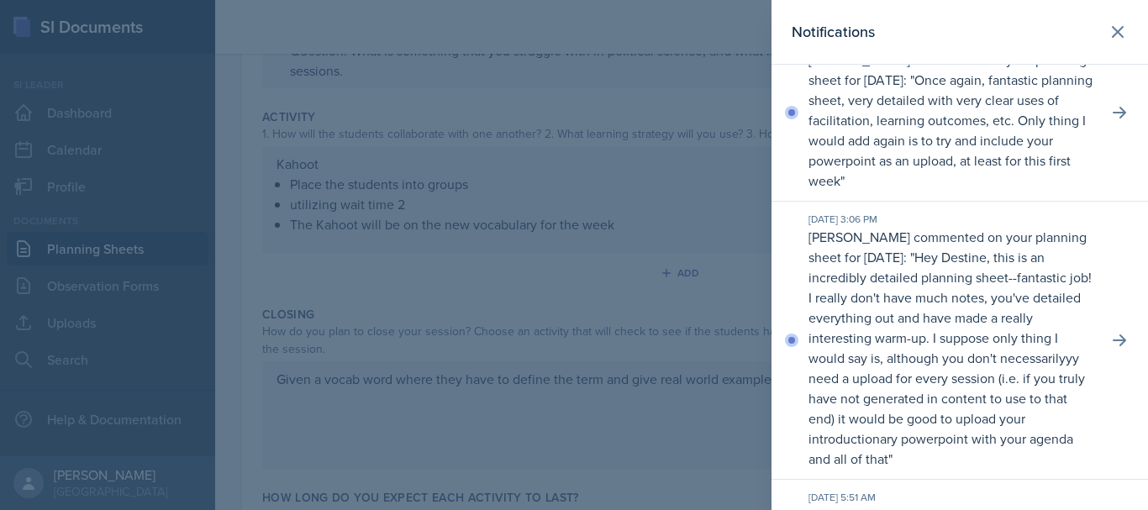
scroll to position [34, 0]
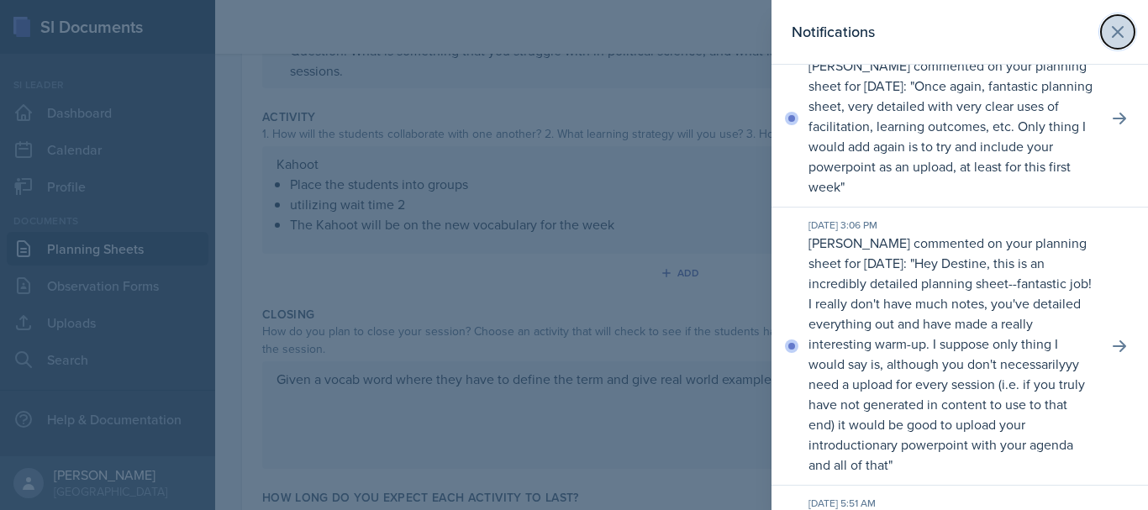
click at [1109, 39] on icon at bounding box center [1117, 32] width 20 height 20
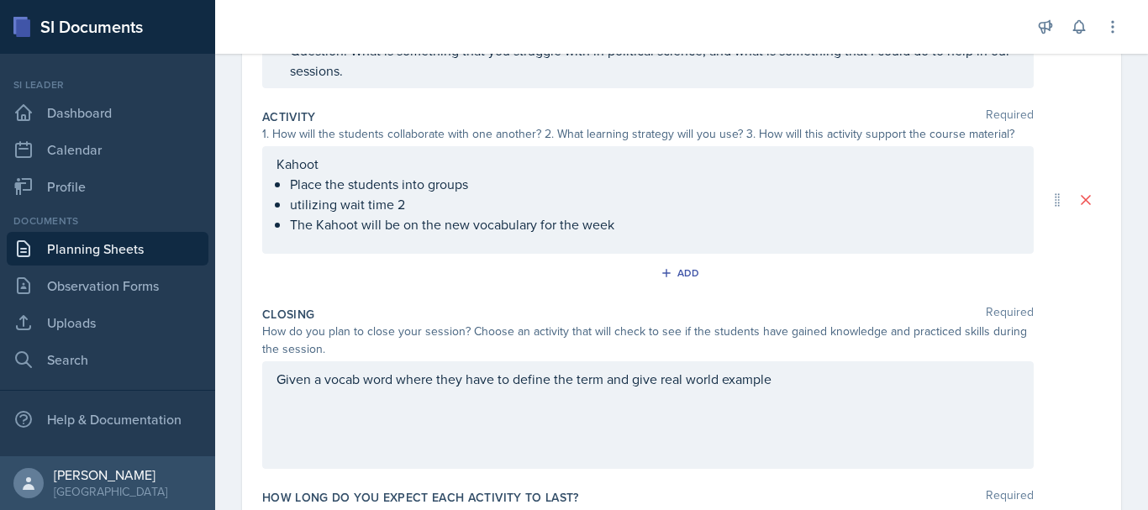
scroll to position [341, 0]
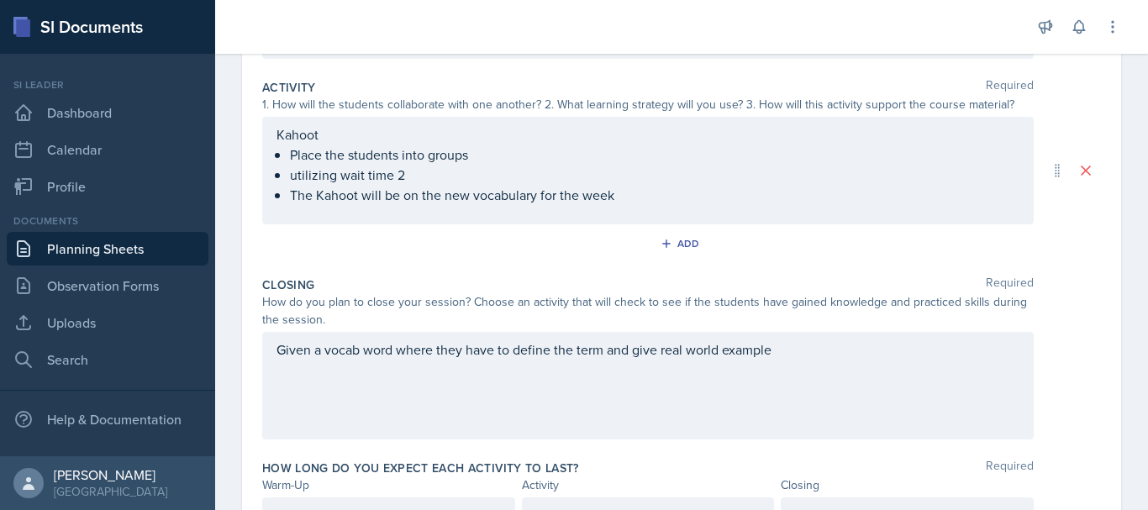
click at [284, 145] on p "Kahoot" at bounding box center [647, 134] width 743 height 20
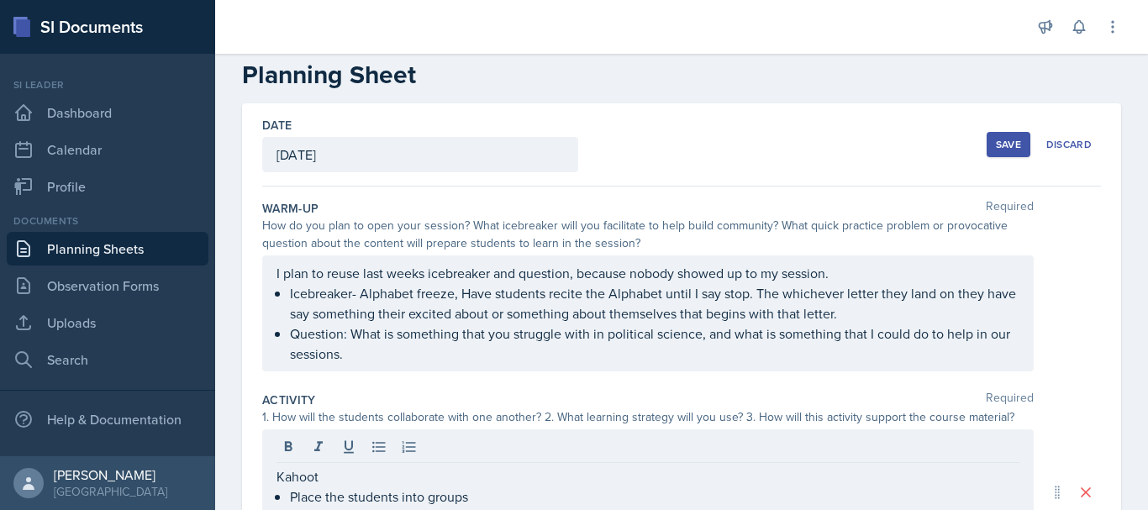
scroll to position [0, 0]
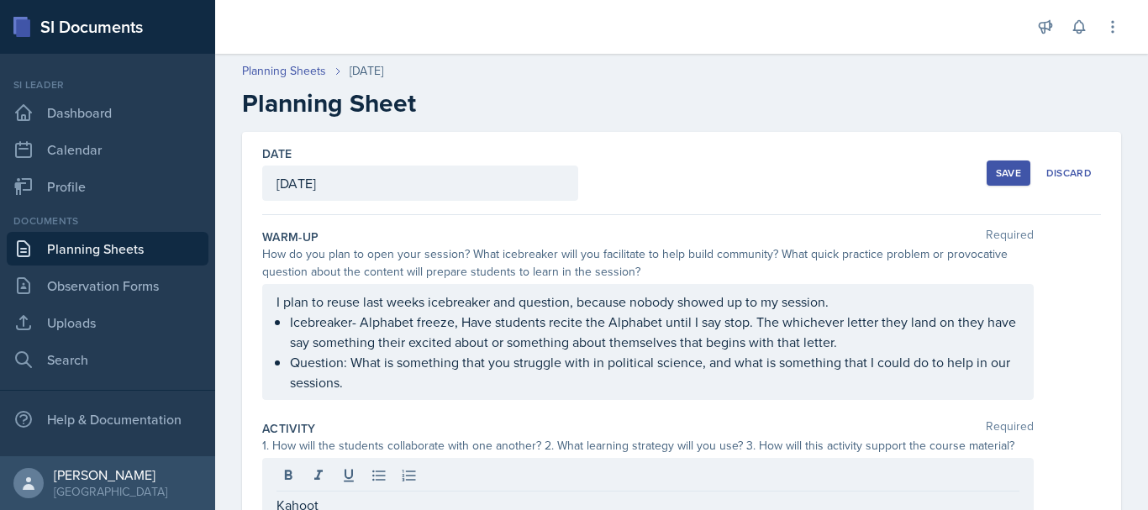
click at [1002, 165] on button "Save" at bounding box center [1008, 172] width 44 height 25
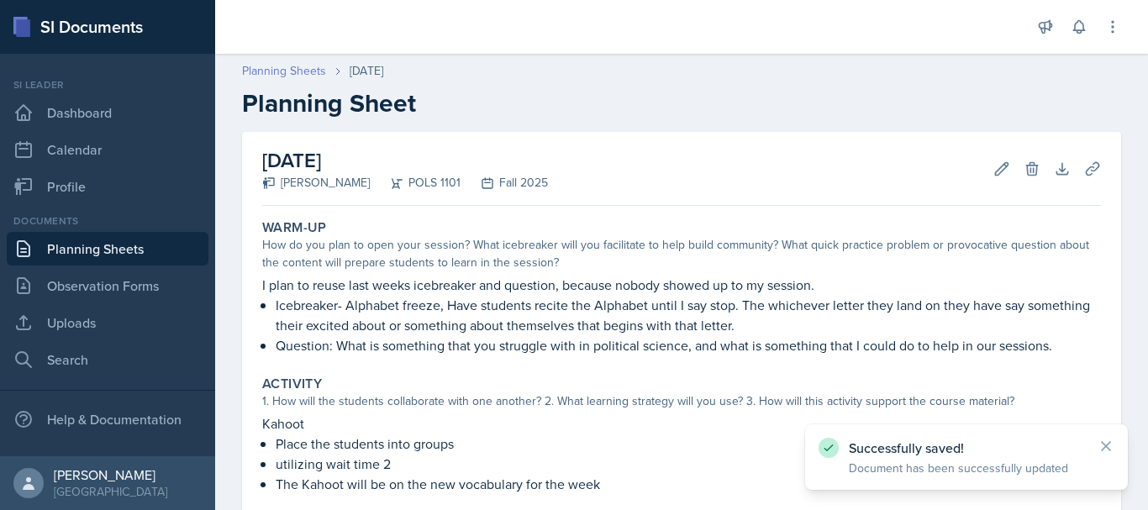
click at [304, 67] on link "Planning Sheets" at bounding box center [284, 71] width 84 height 18
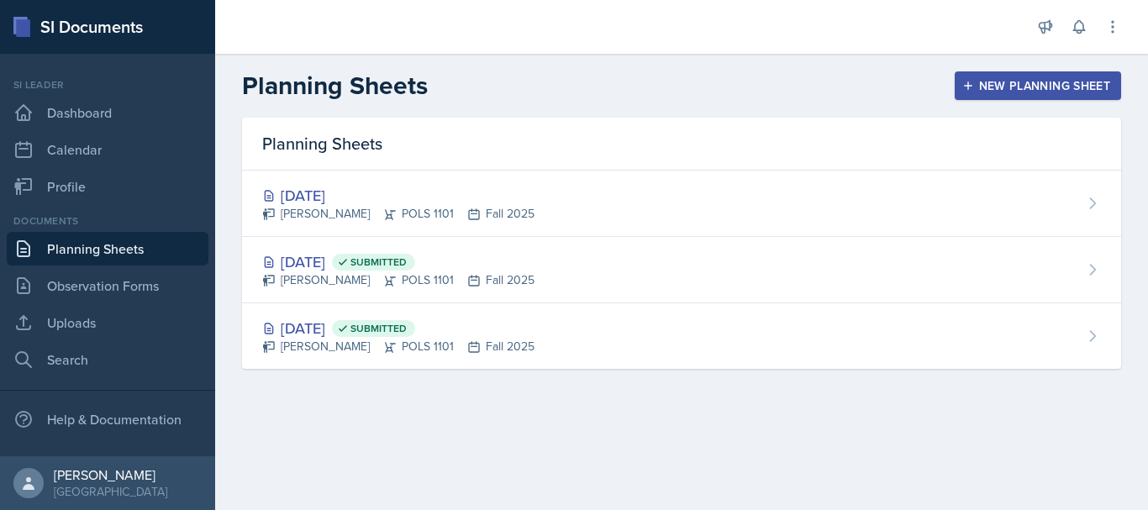
click at [983, 89] on div "New Planning Sheet" at bounding box center [1037, 85] width 145 height 13
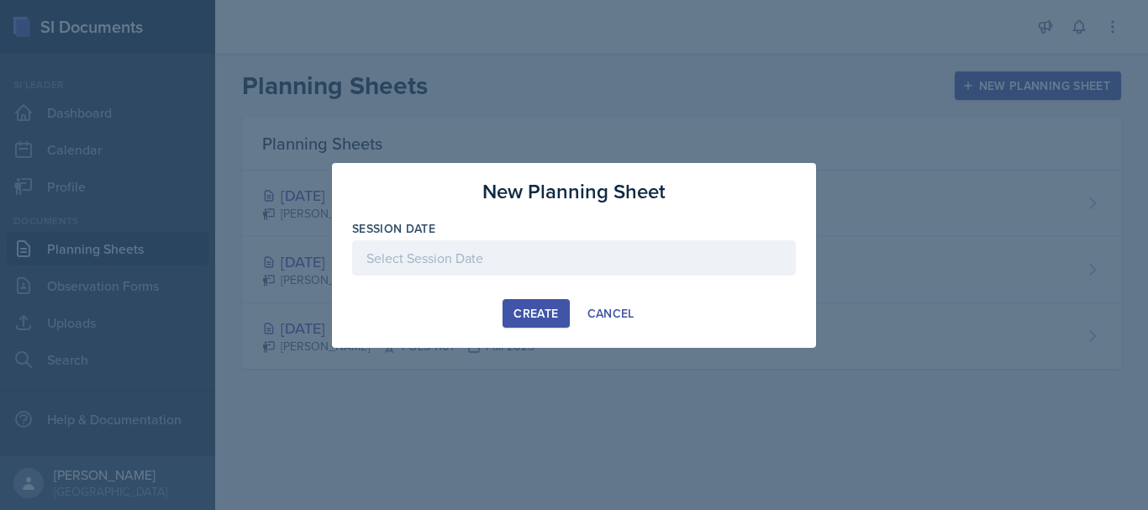
click at [660, 257] on div at bounding box center [574, 257] width 444 height 35
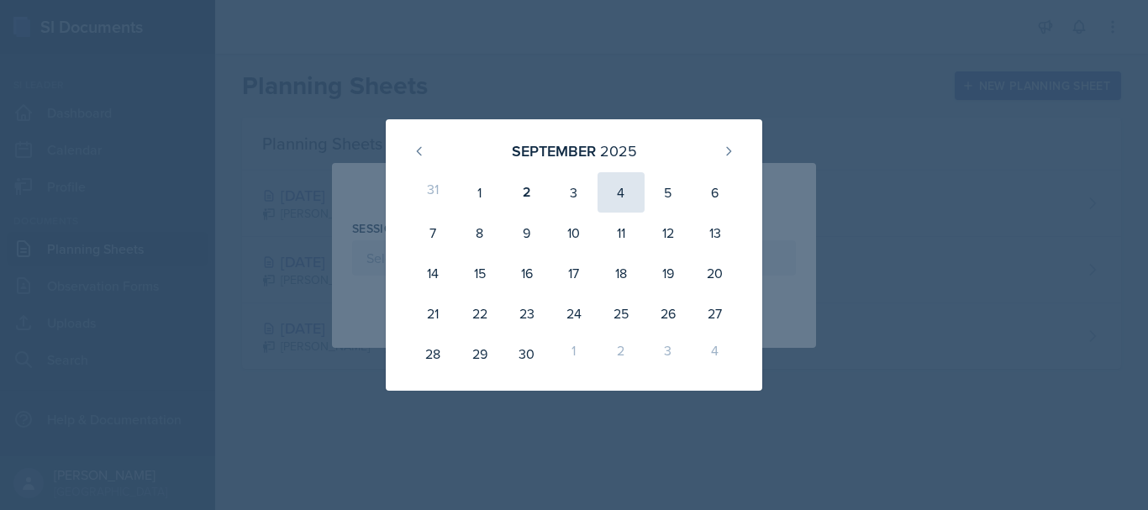
click at [636, 203] on div "4" at bounding box center [620, 192] width 47 height 40
type input "[DATE]"
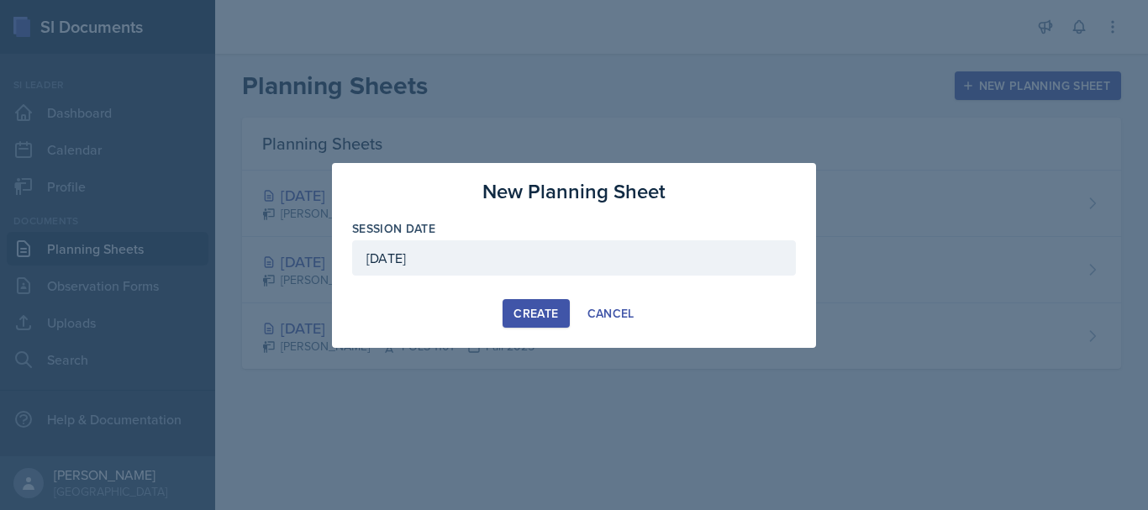
click at [539, 307] on div "Create" at bounding box center [535, 313] width 45 height 13
